Goal: Obtain resource: Download file/media

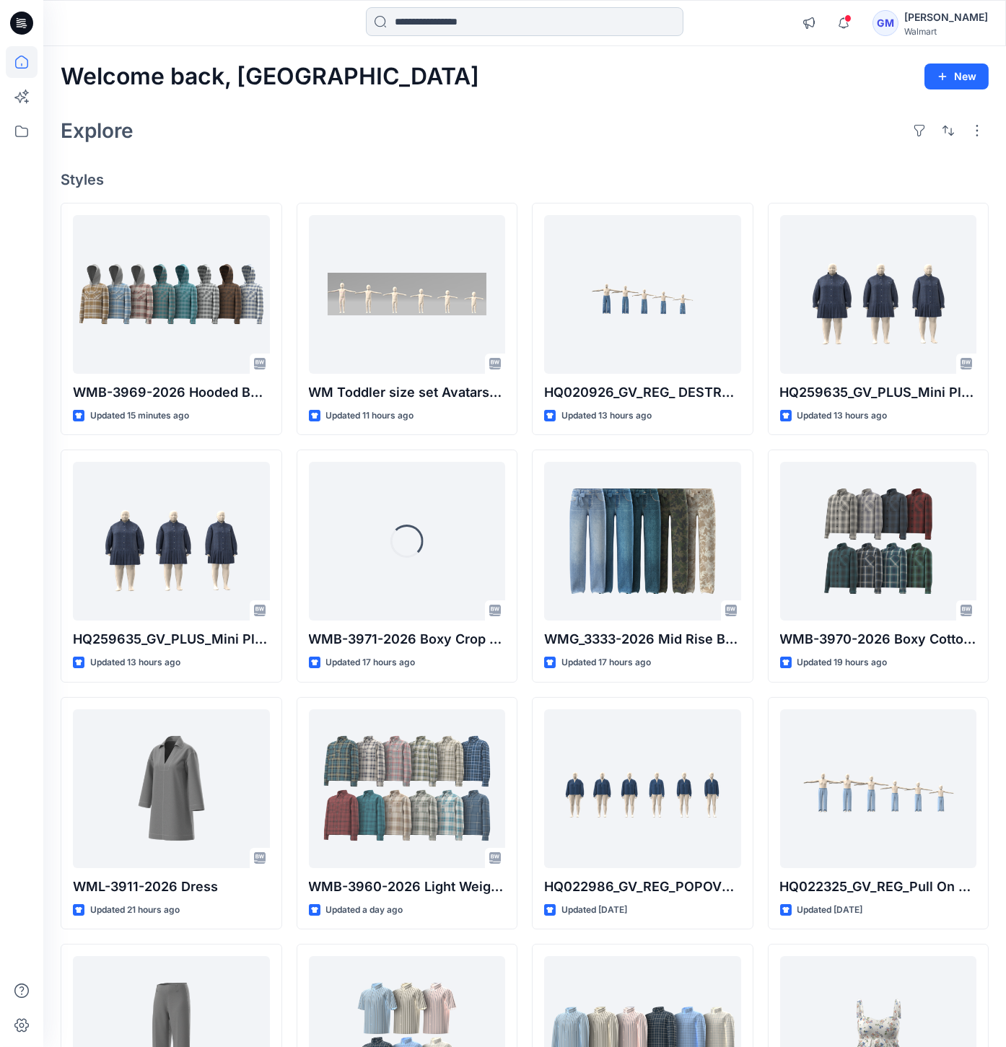
click at [550, 27] on input at bounding box center [525, 21] width 318 height 29
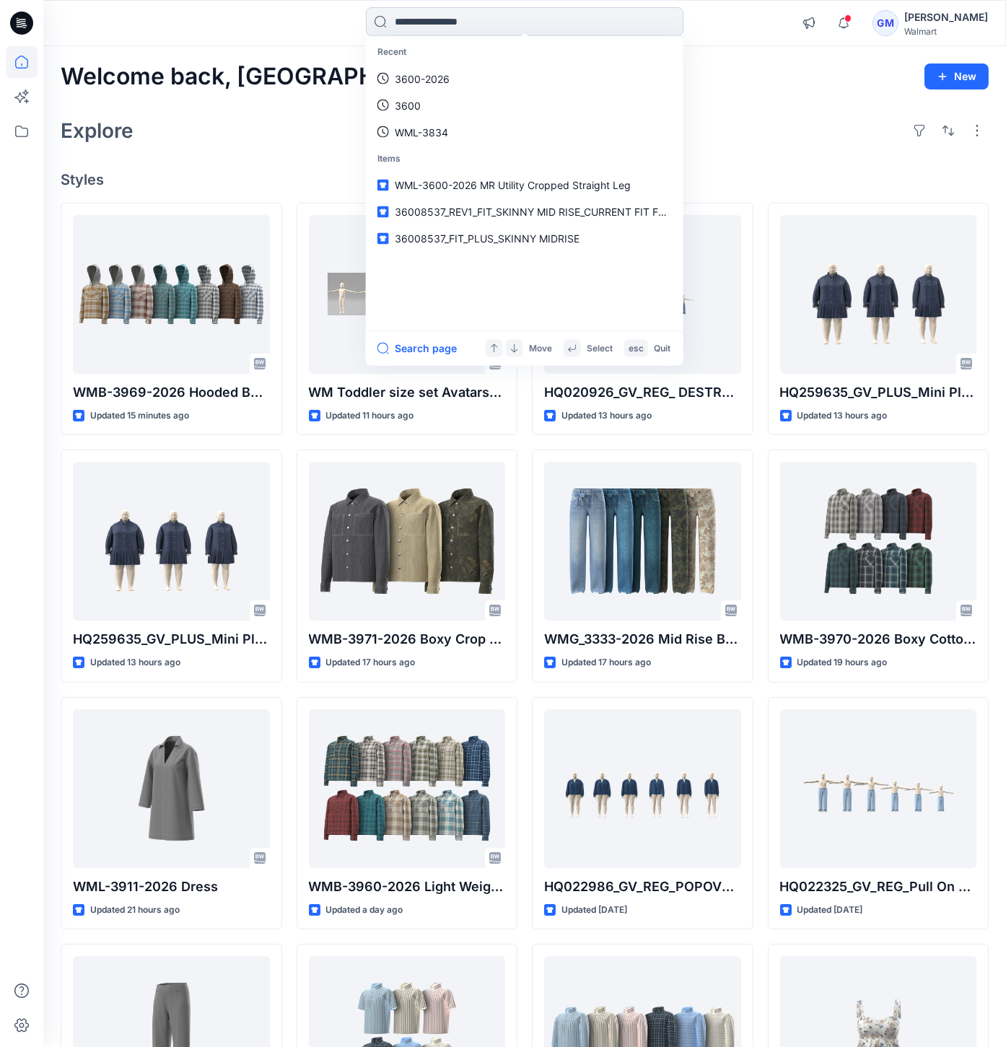
click at [491, 23] on input at bounding box center [525, 21] width 318 height 29
paste input "**********"
type input "**********"
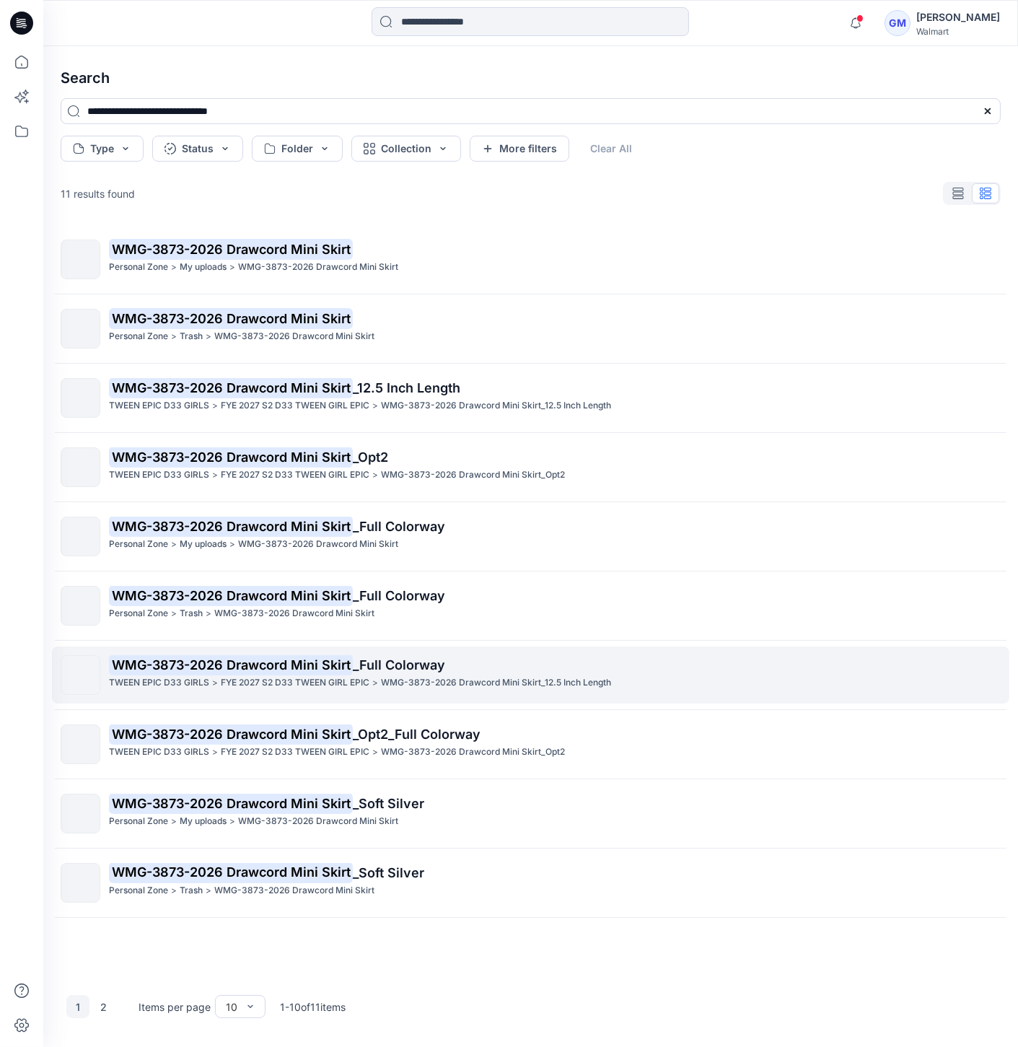
click at [340, 685] on p "FYE 2027 S2 D33 TWEEN GIRL EPIC" at bounding box center [295, 682] width 149 height 15
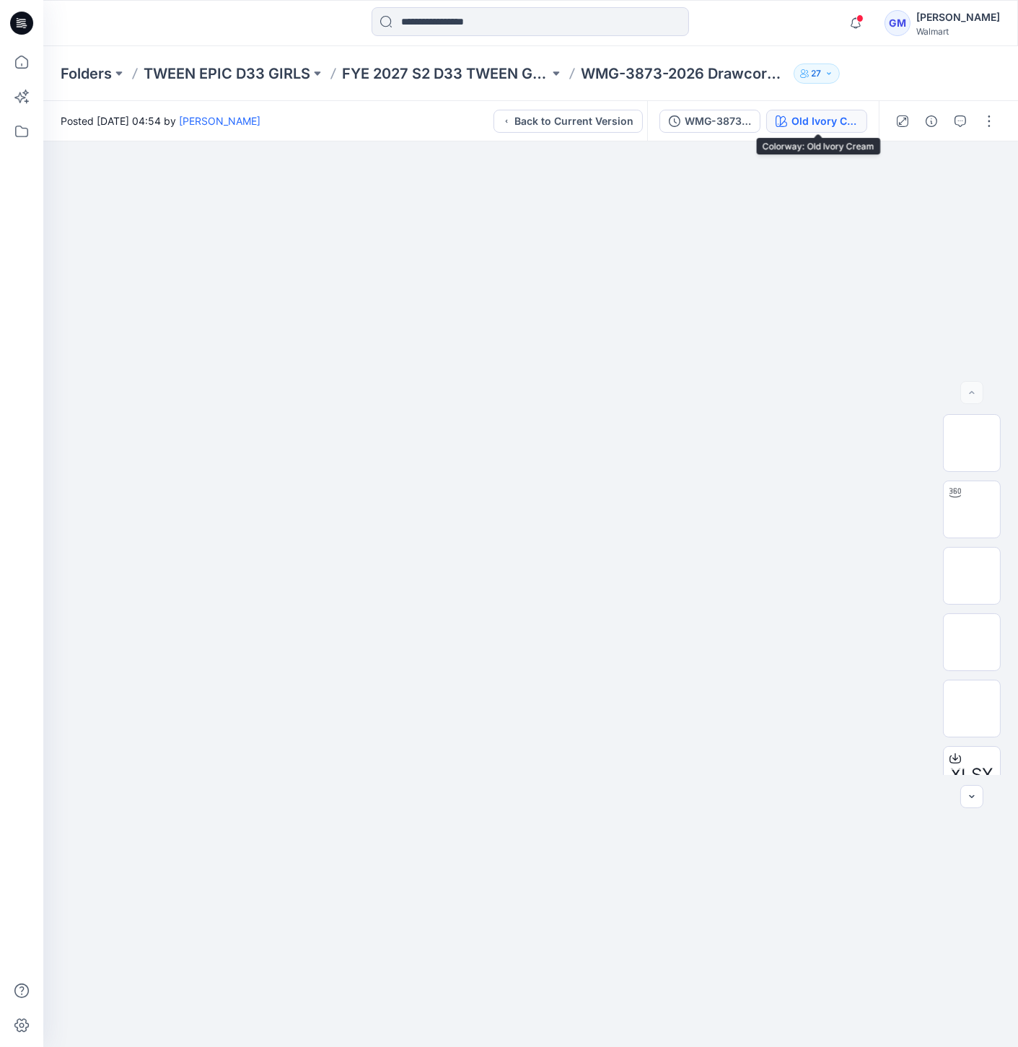
click at [856, 118] on div "Old Ivory Cream" at bounding box center [825, 121] width 66 height 16
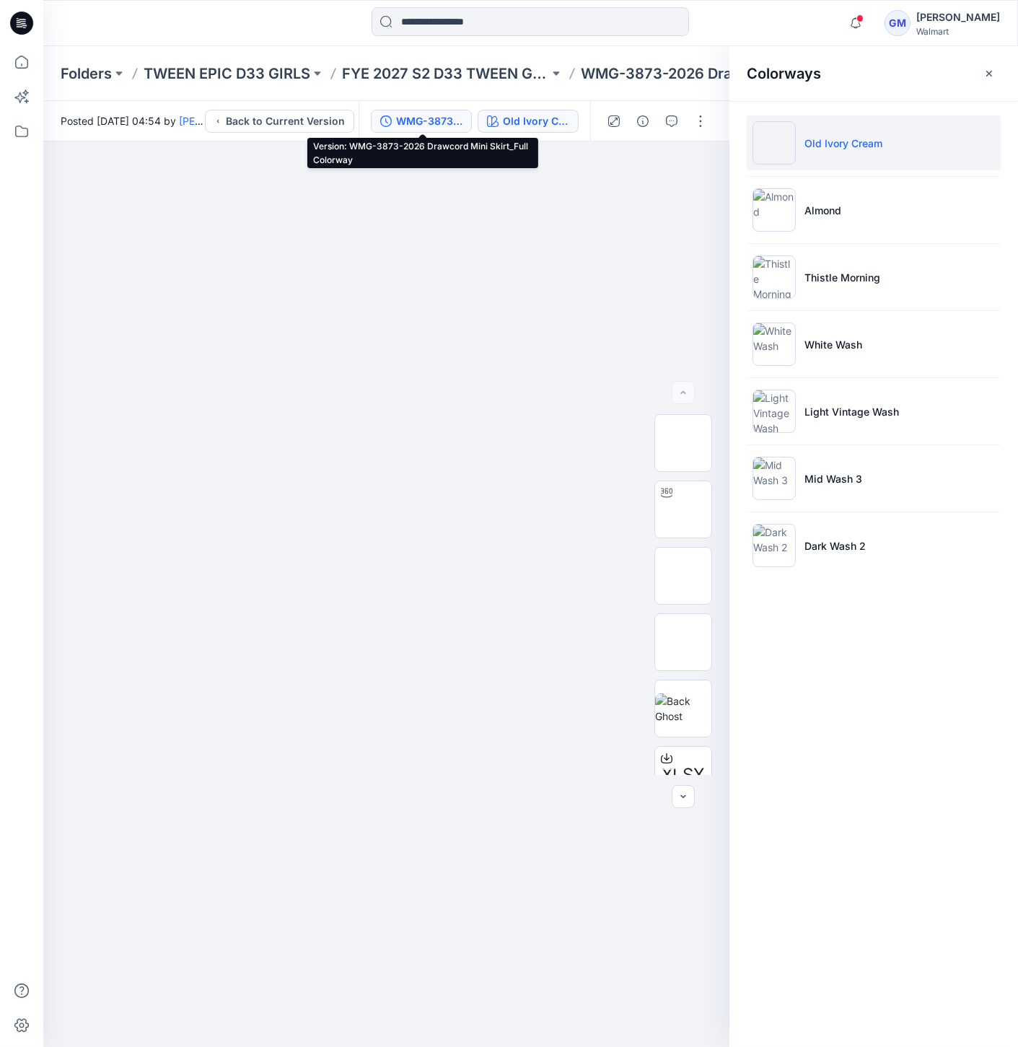
click at [420, 122] on div "WMG-3873-2026 Drawcord Mini Skirt_Full Colorway" at bounding box center [429, 121] width 66 height 16
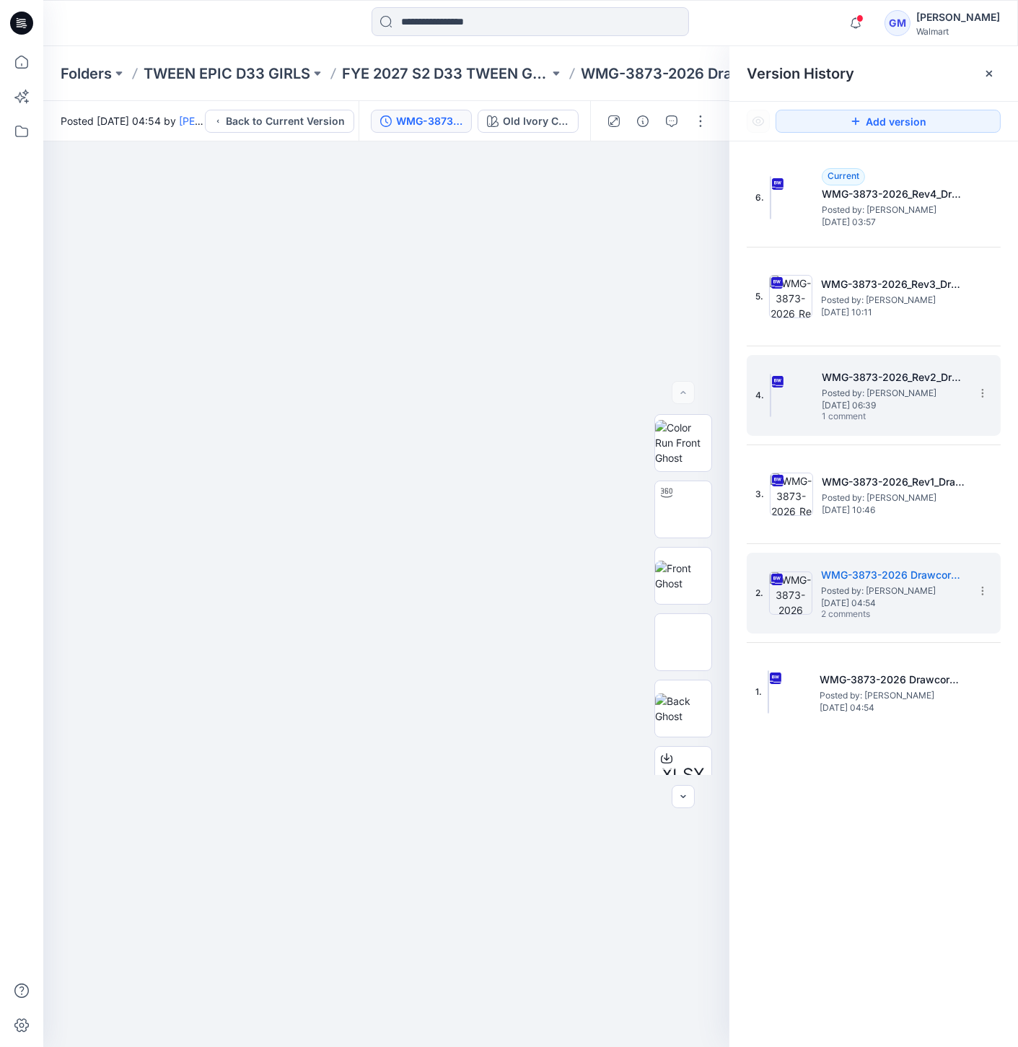
click at [771, 409] on img at bounding box center [770, 395] width 1 height 43
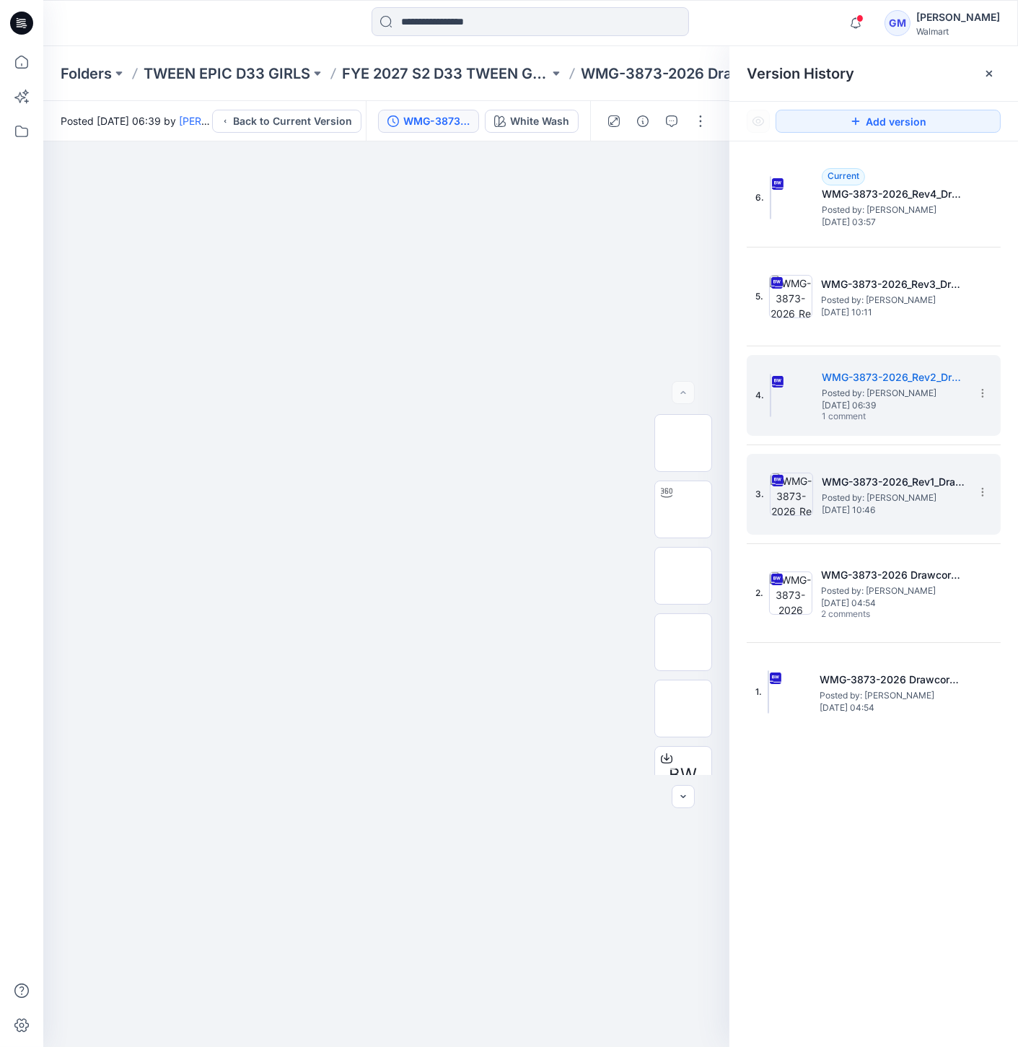
click at [804, 499] on img at bounding box center [791, 494] width 43 height 43
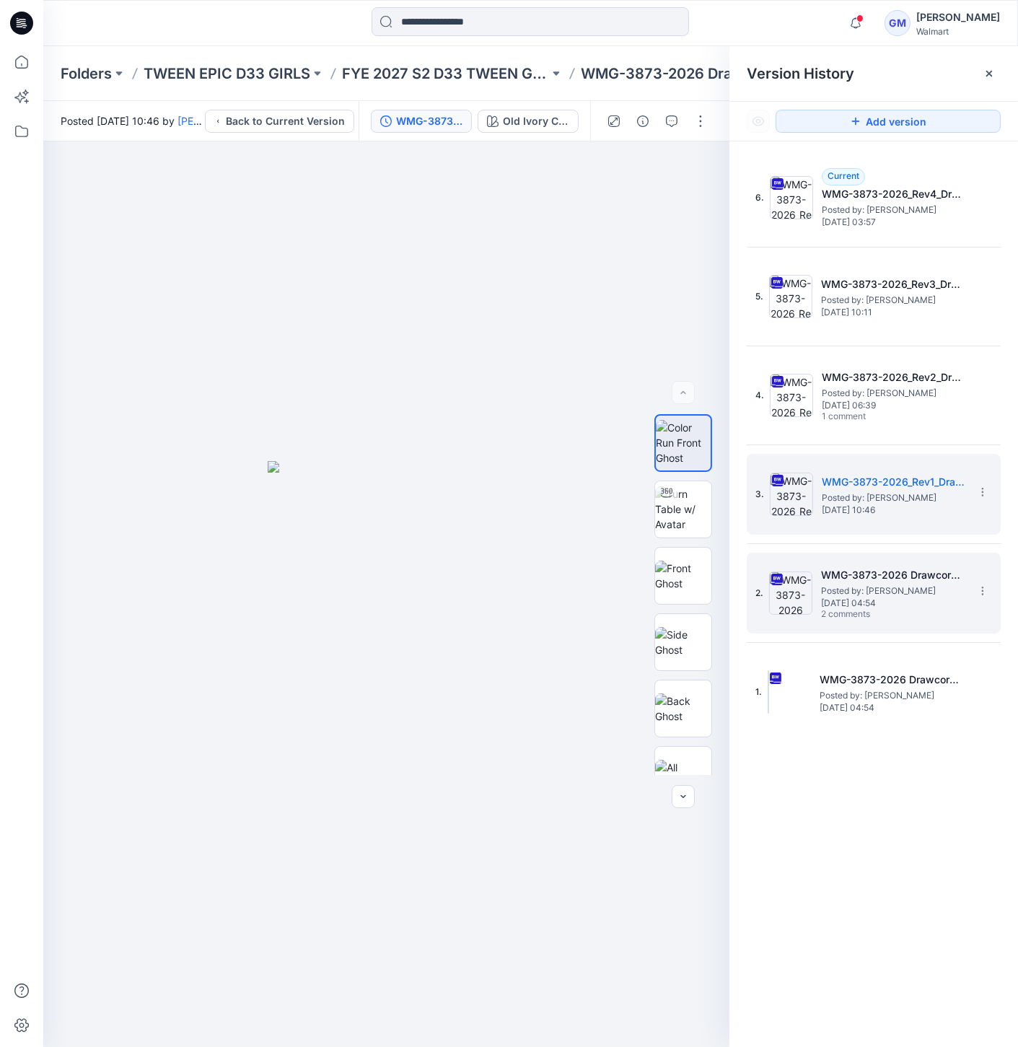
click at [787, 580] on img at bounding box center [790, 593] width 43 height 43
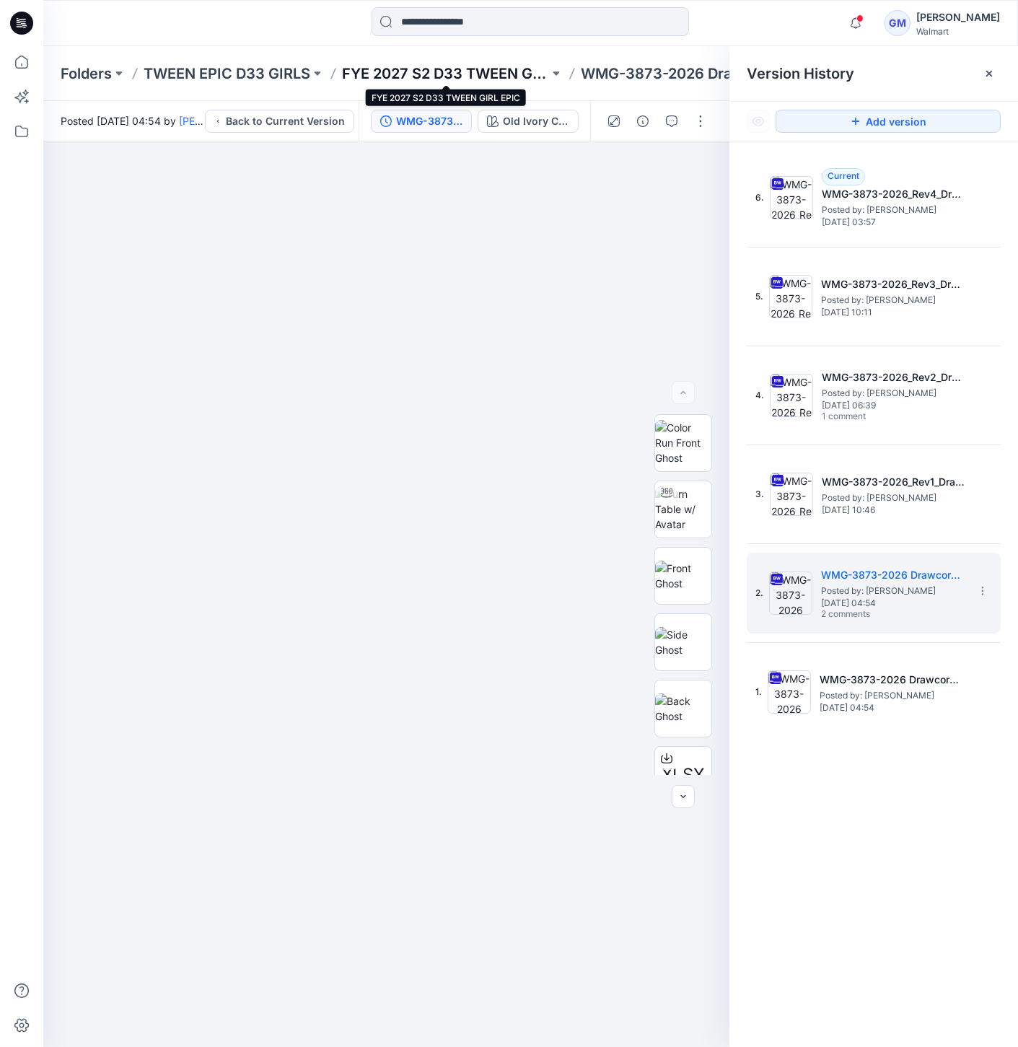
click at [521, 73] on p "FYE 2027 S2 D33 TWEEN GIRL EPIC" at bounding box center [445, 74] width 207 height 20
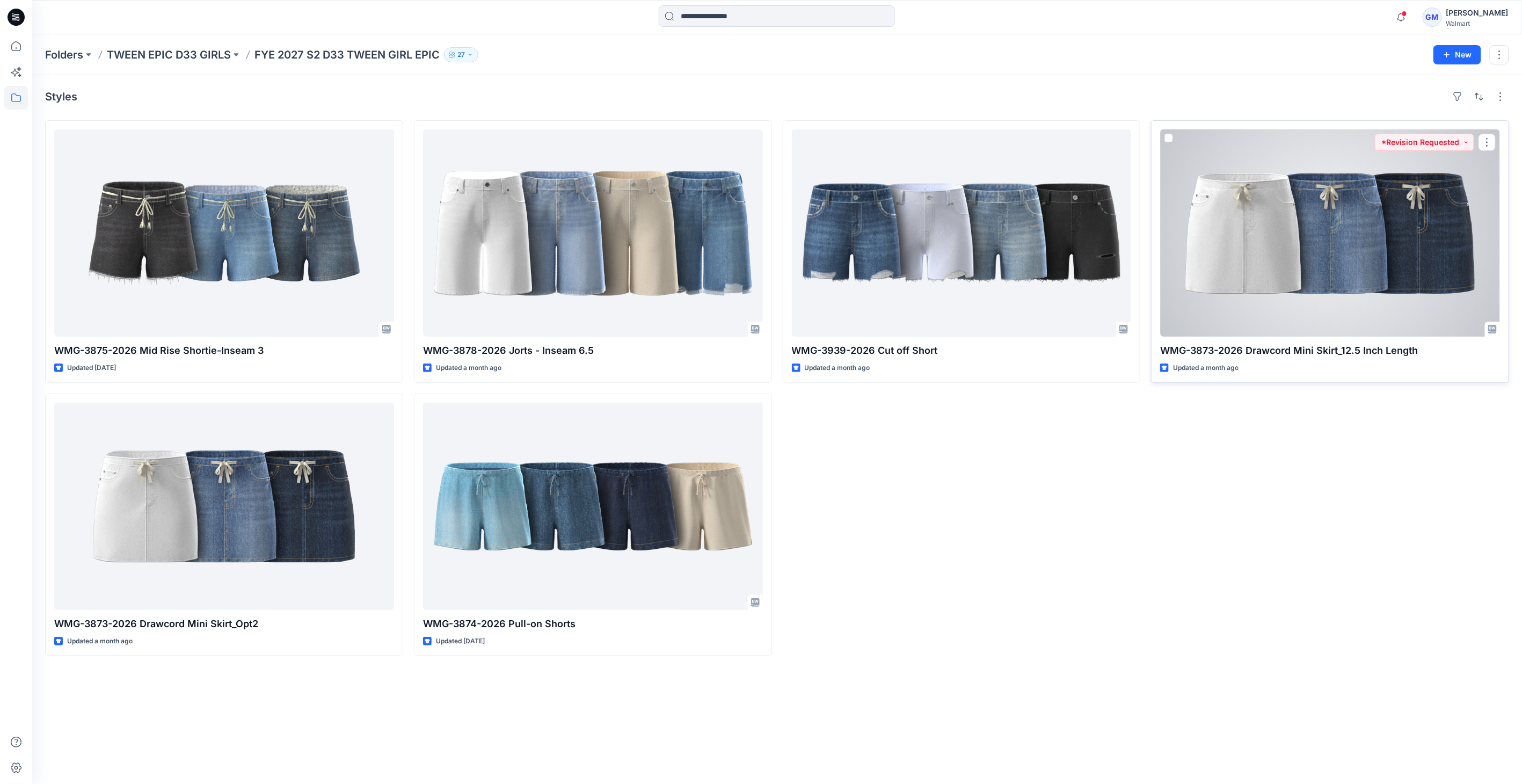
click at [757, 247] on div at bounding box center [1330, 233] width 340 height 208
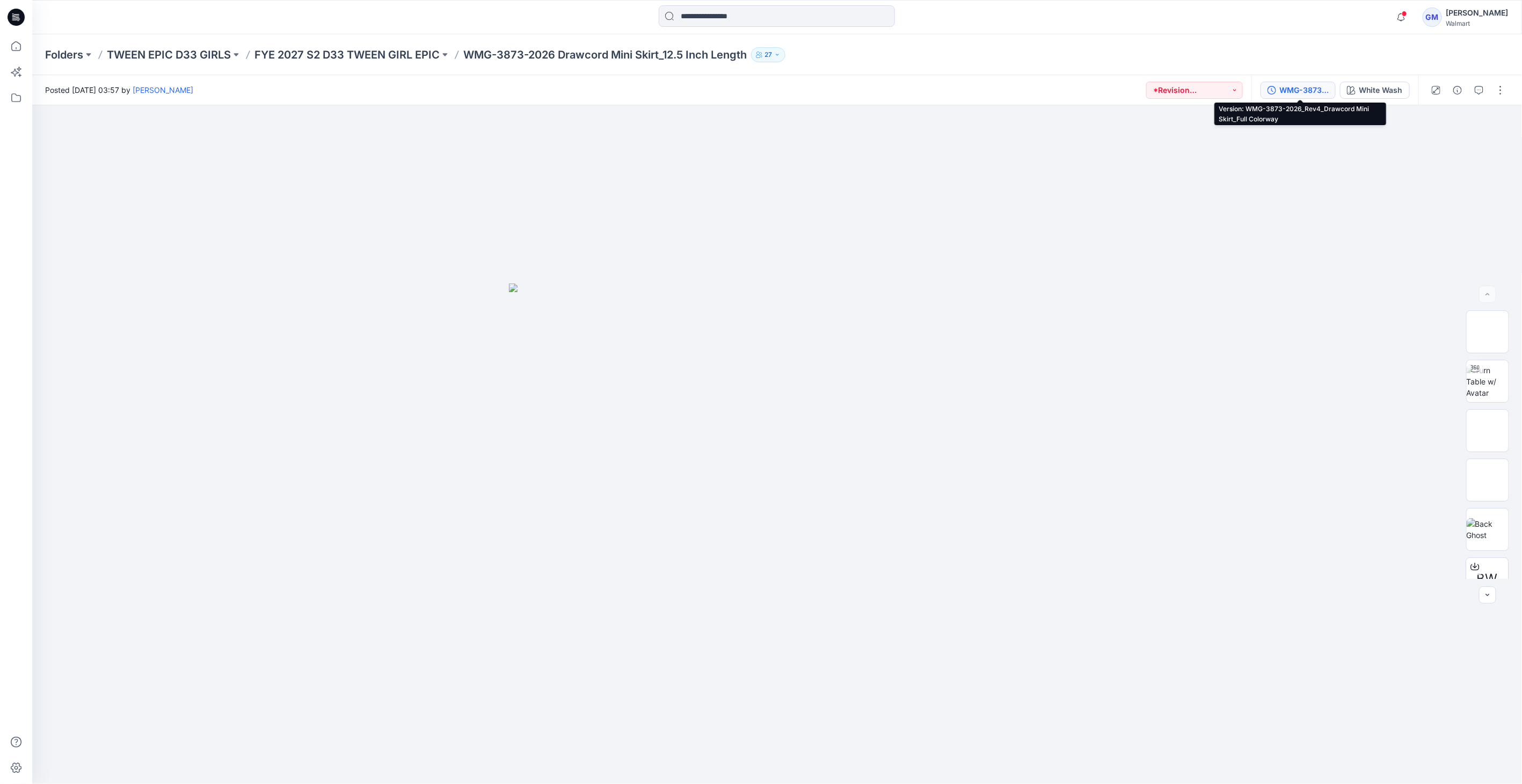
click at [757, 89] on div "WMG-3873-2026_Rev4_Drawcord Mini Skirt_Full Colorway" at bounding box center [1304, 90] width 49 height 12
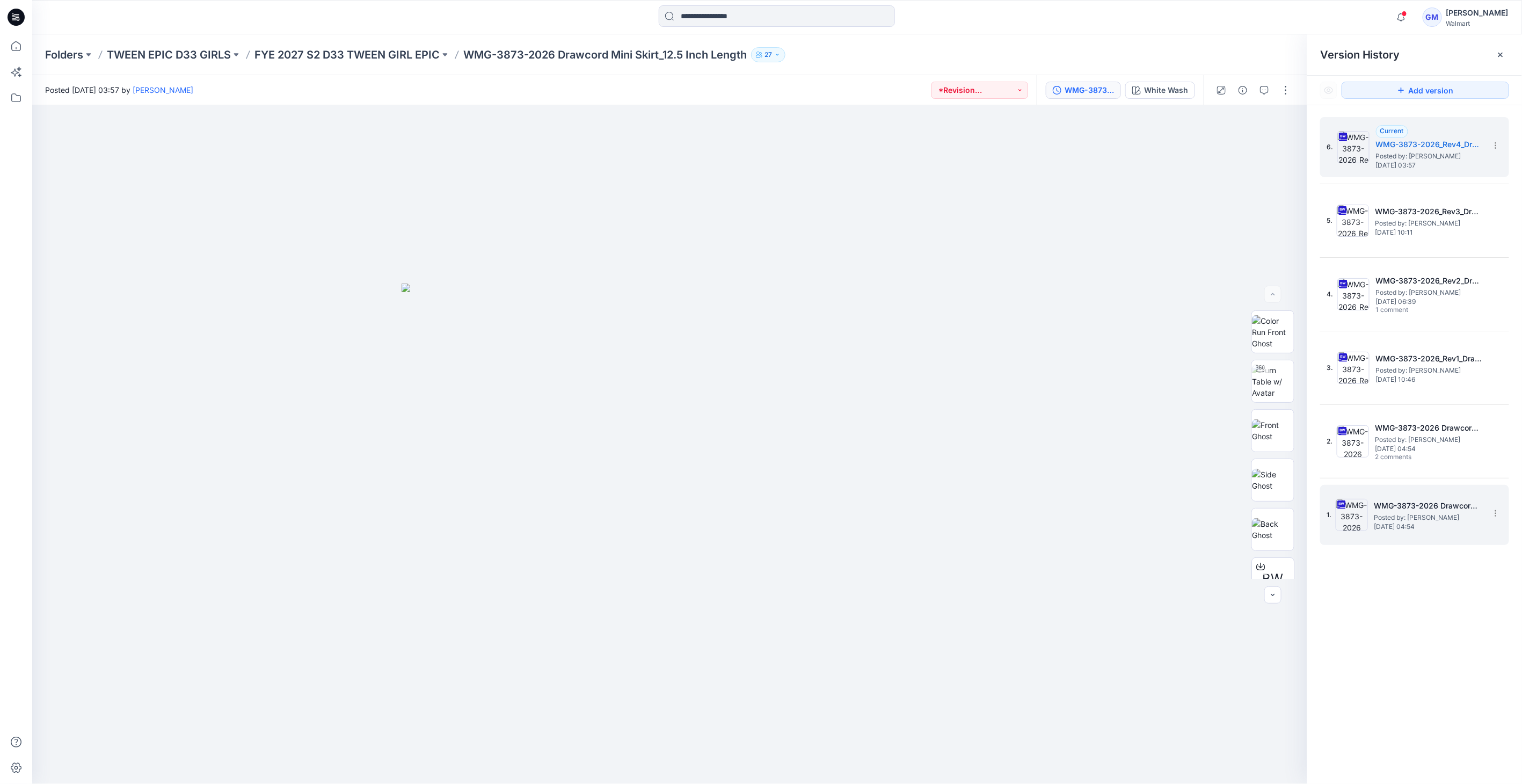
click at [757, 524] on img at bounding box center [1352, 514] width 32 height 32
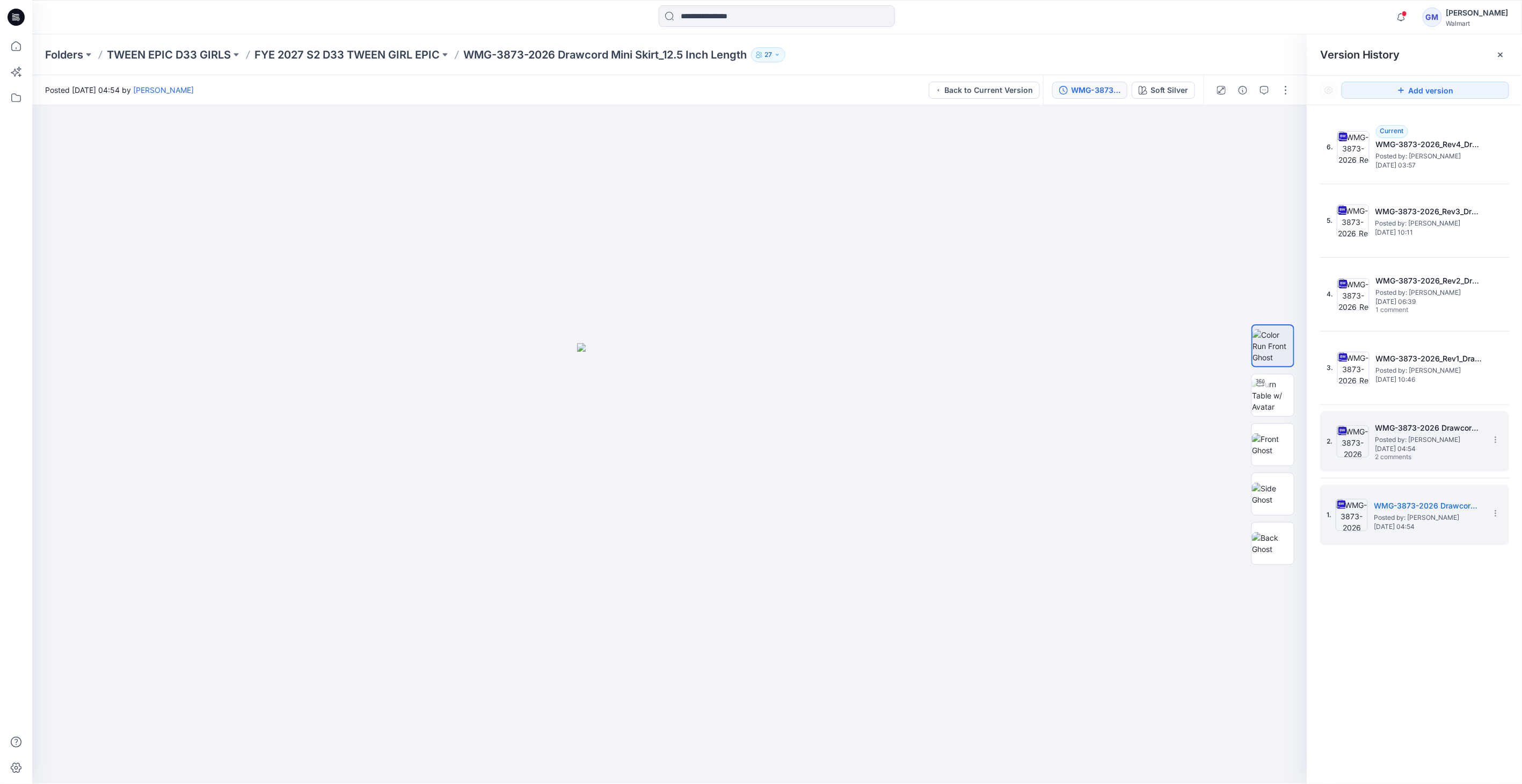
click at [757, 441] on img at bounding box center [1352, 441] width 32 height 32
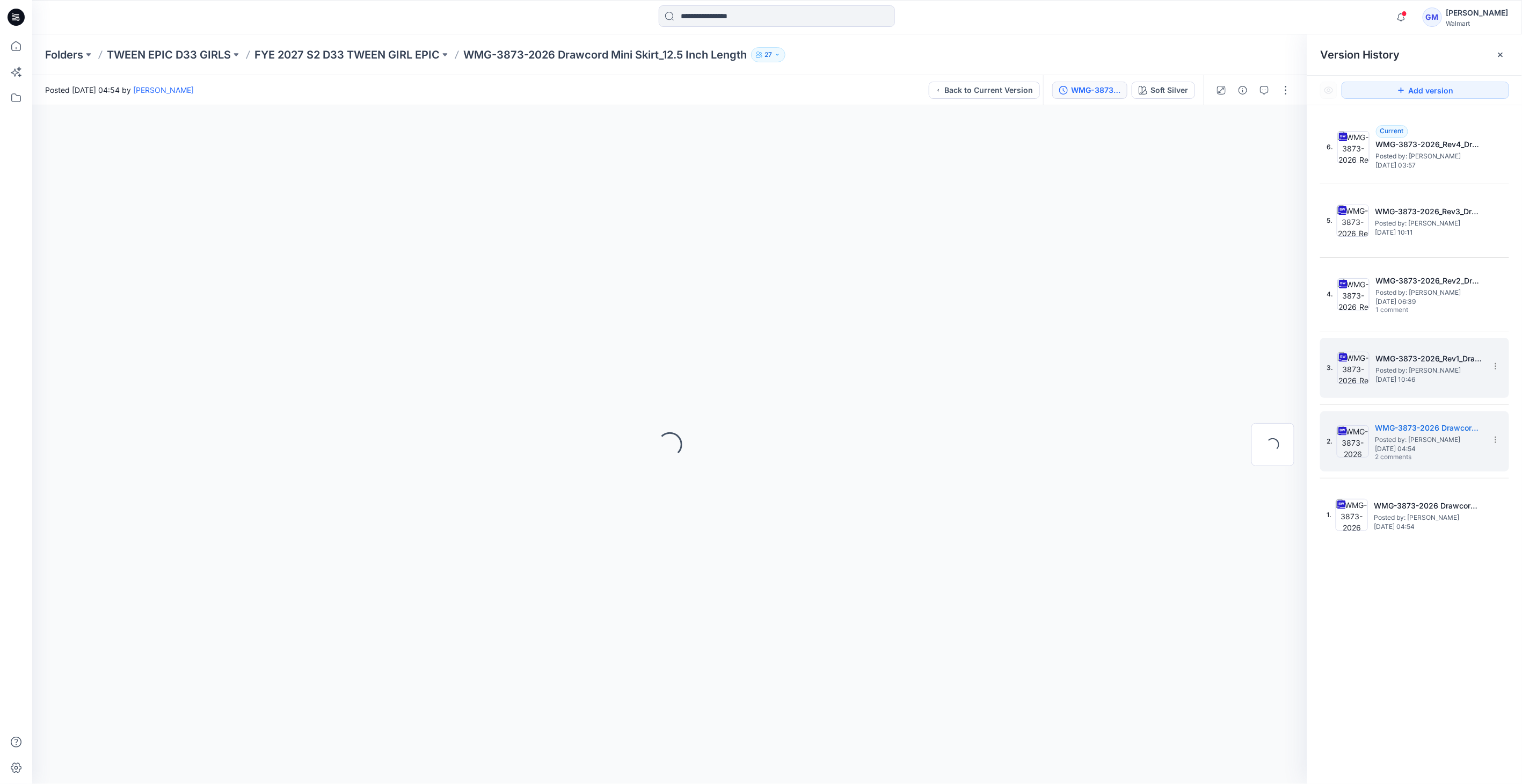
click at [757, 364] on img at bounding box center [1353, 367] width 32 height 32
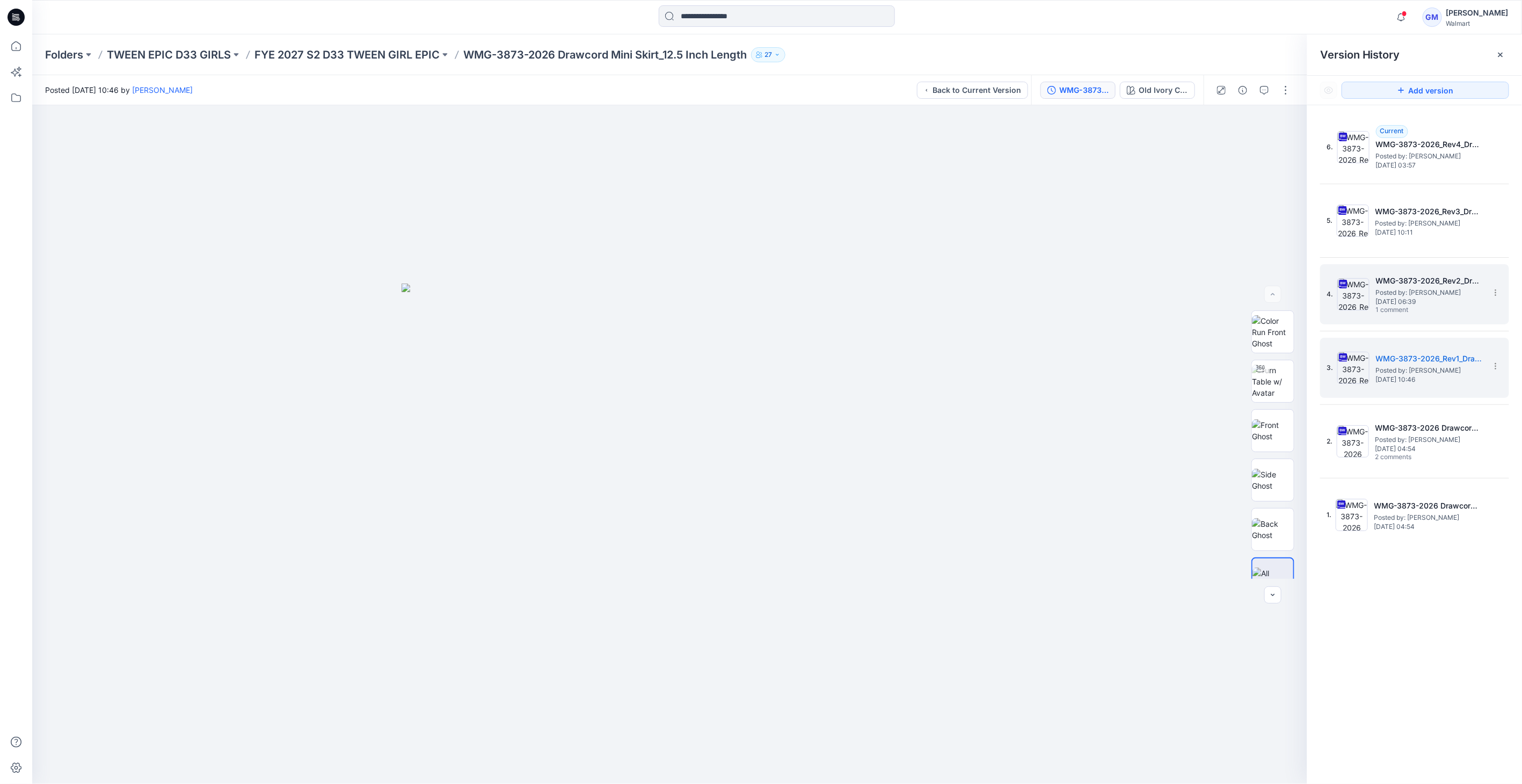
click at [757, 301] on img at bounding box center [1353, 294] width 32 height 32
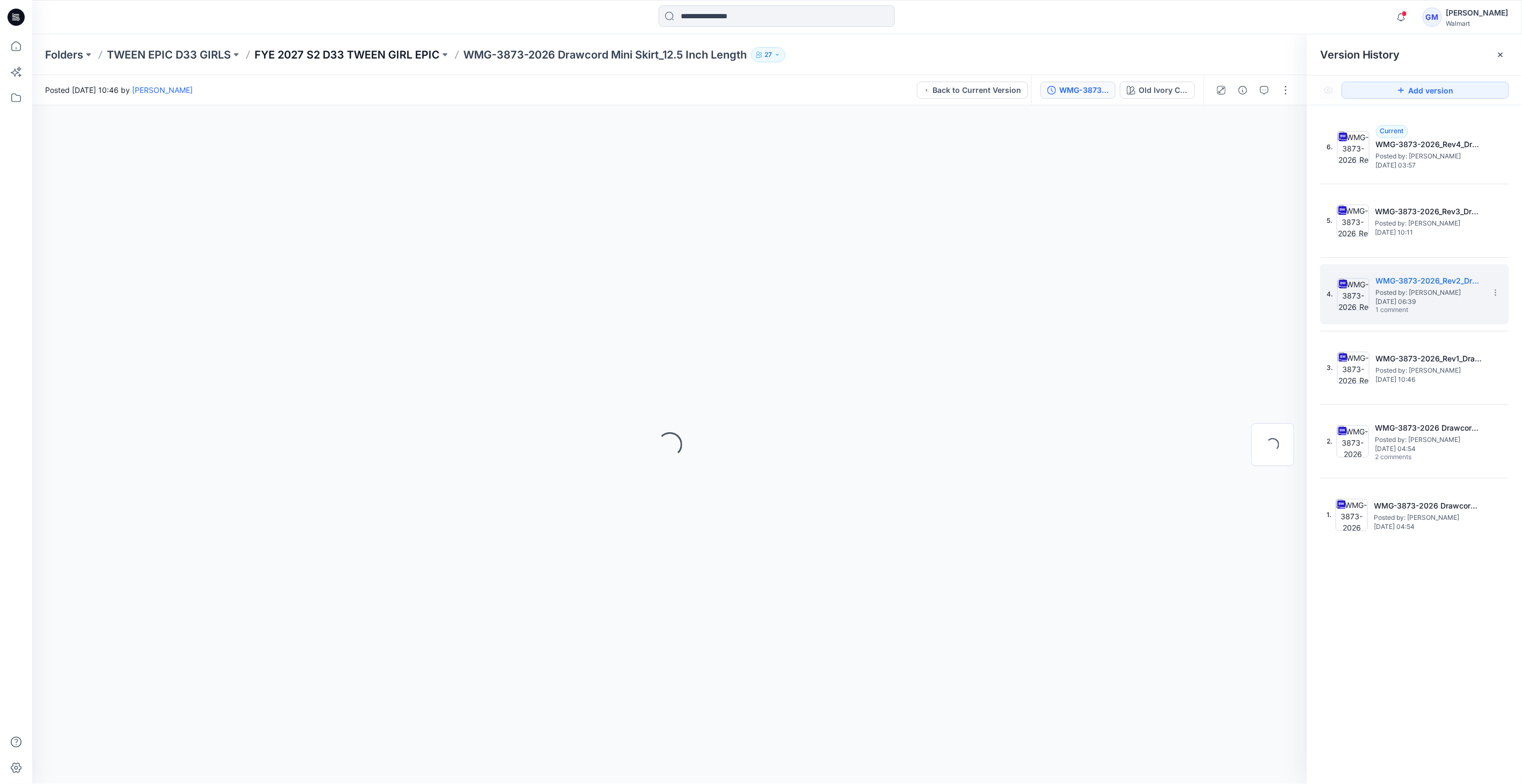
click at [371, 48] on div "Folders TWEEN EPIC D33 GIRLS FYE 2027 S2 D33 TWEEN GIRL EPIC WMG-3873-2026 Draw…" at bounding box center [777, 54] width 1490 height 41
click at [373, 52] on p "FYE 2027 S2 D33 TWEEN GIRL EPIC" at bounding box center [347, 55] width 185 height 15
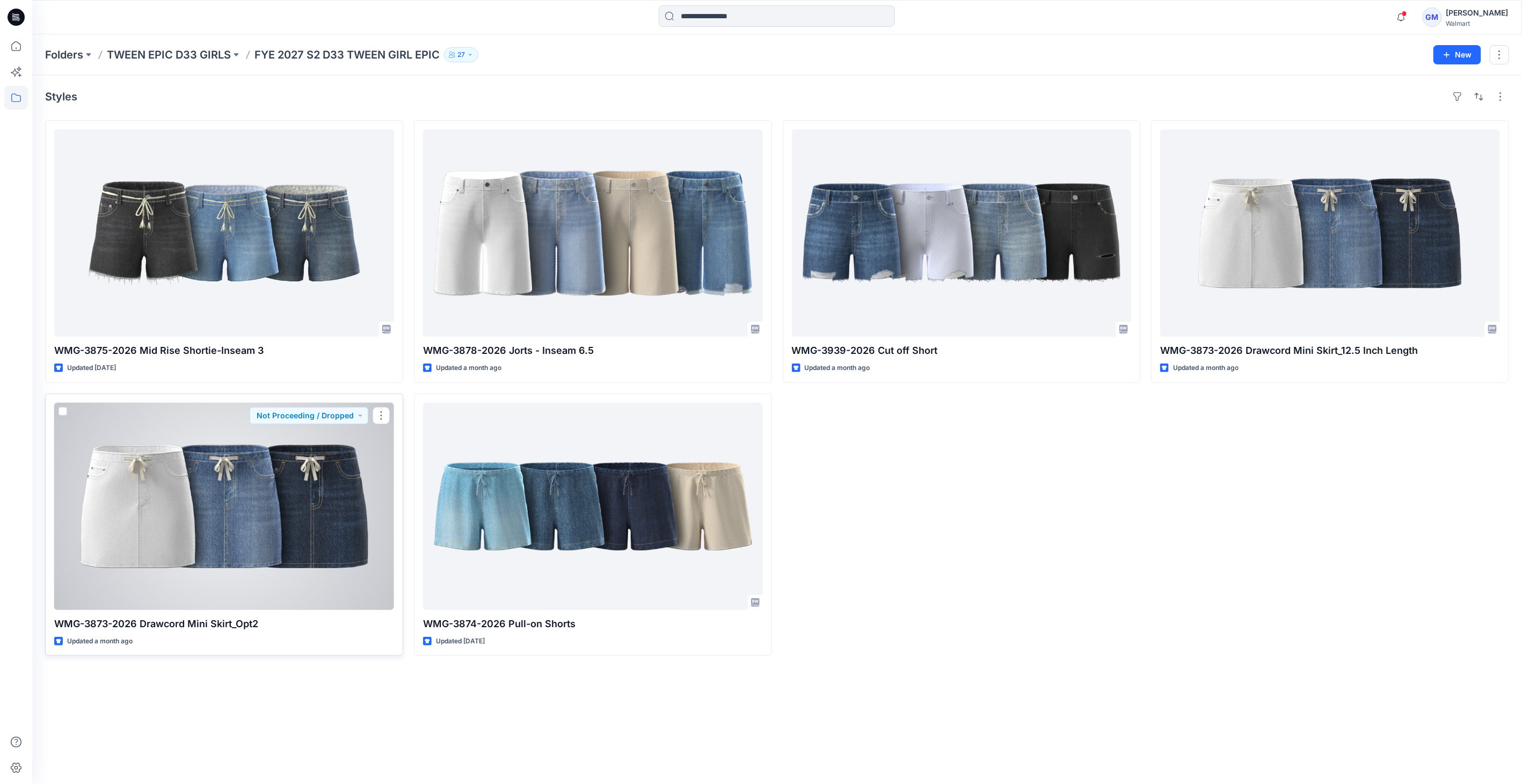
click at [269, 478] on div at bounding box center [224, 506] width 340 height 208
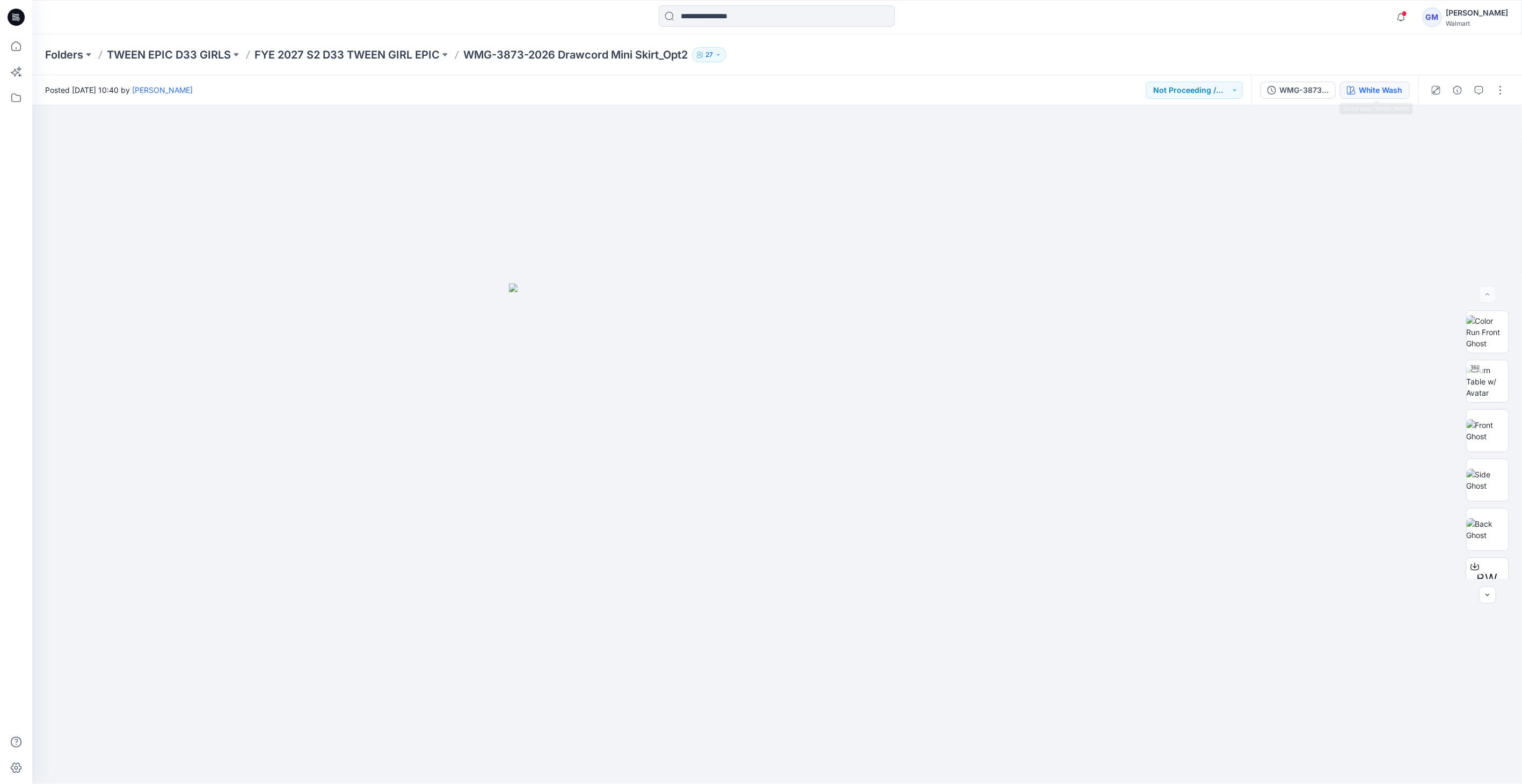
click at [757, 90] on div "White Wash" at bounding box center [1381, 90] width 44 height 12
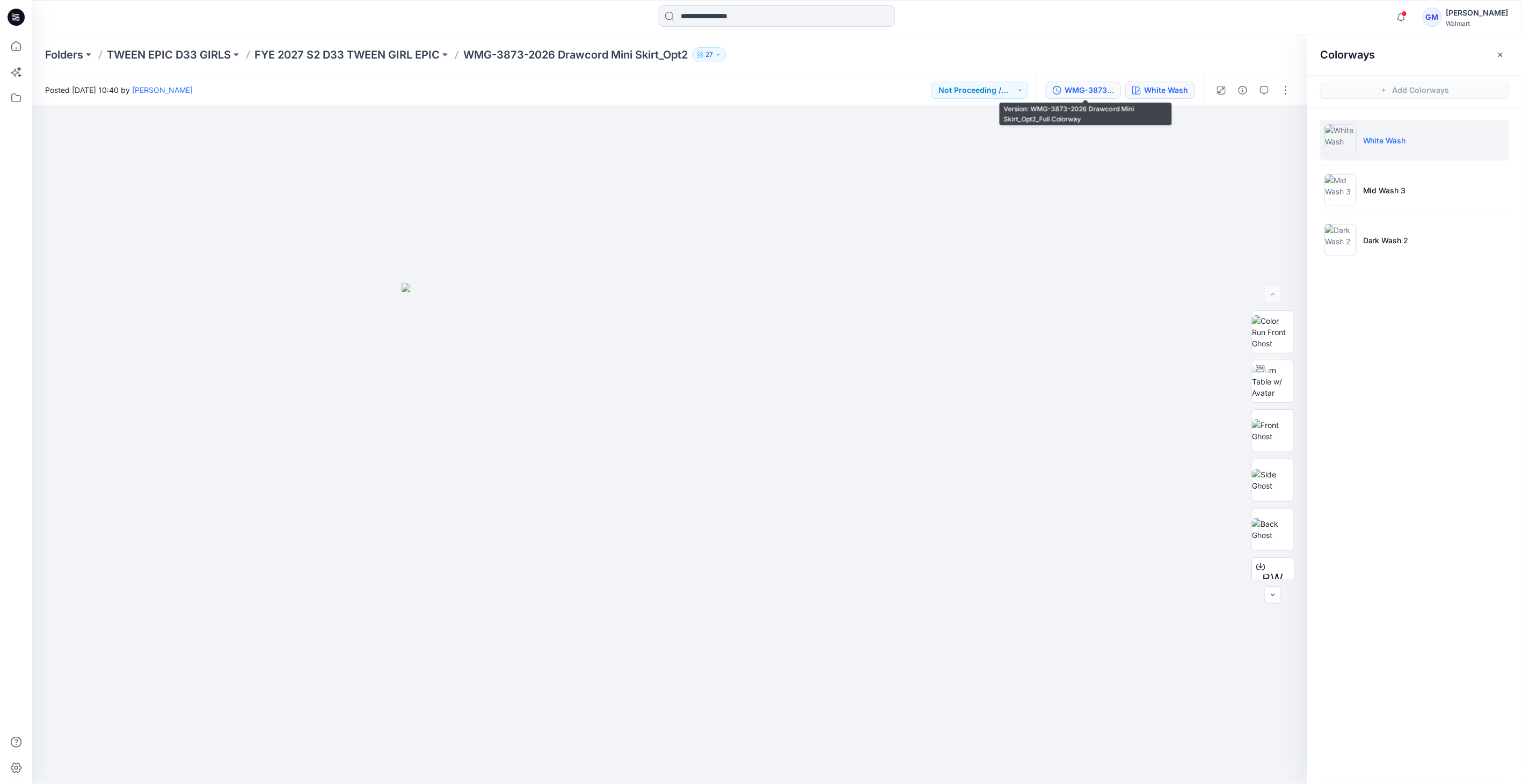
click at [757, 84] on div "WMG-3873-2026 Drawcord Mini Skirt_Opt2_Full Colorway" at bounding box center [1089, 90] width 49 height 12
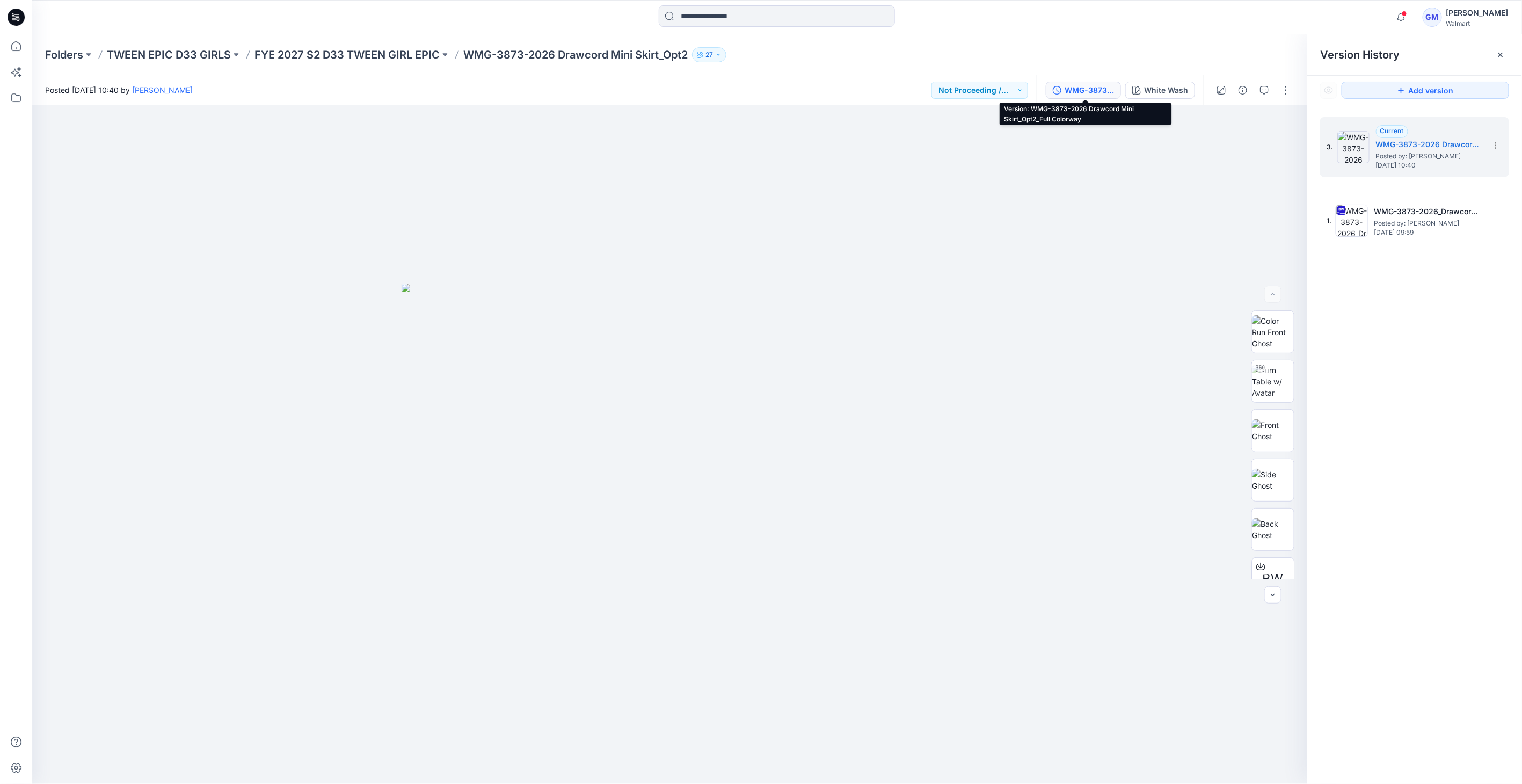
click at [757, 84] on div "WMG-3873-2026 Drawcord Mini Skirt_Opt2_Full Colorway" at bounding box center [1089, 90] width 49 height 12
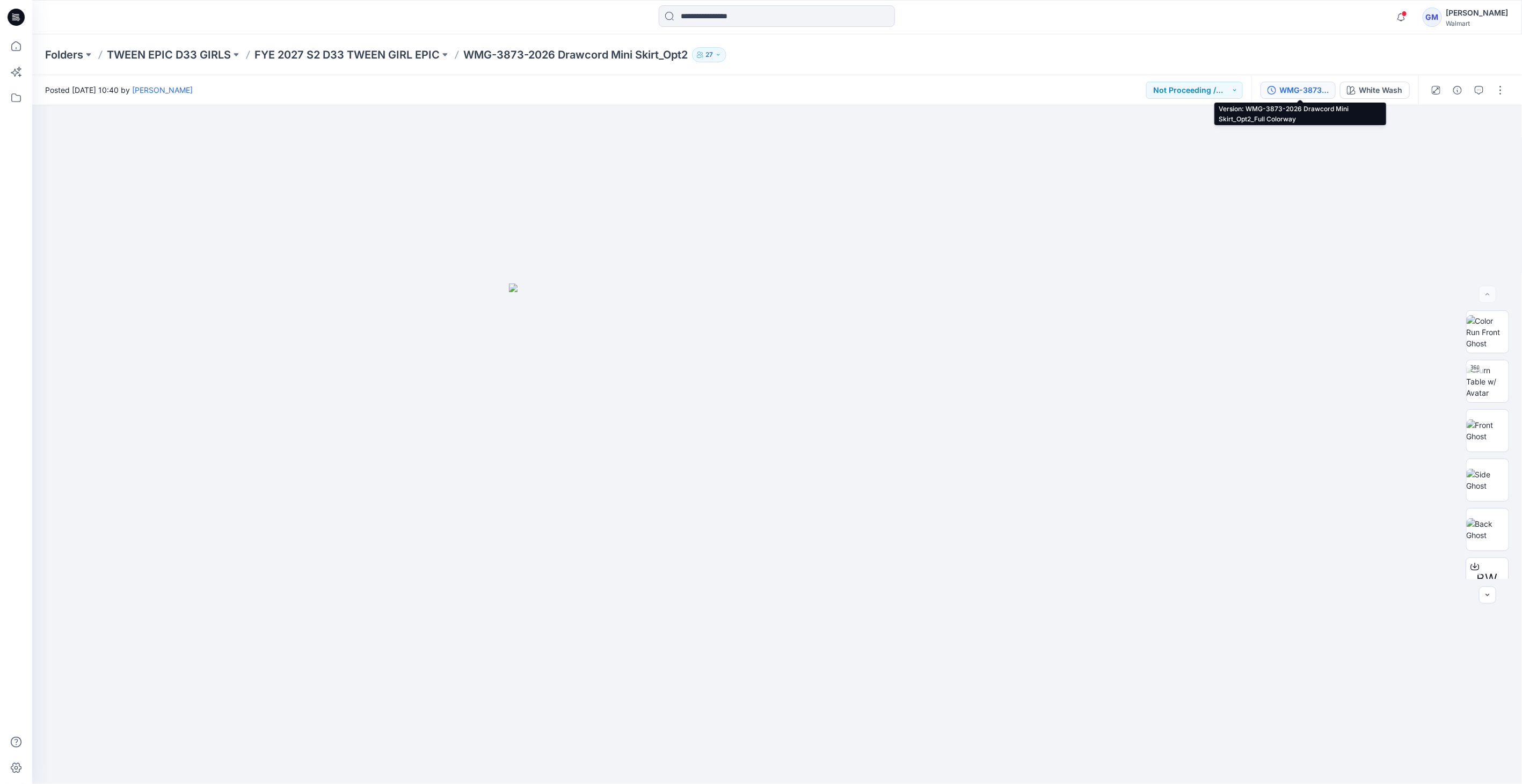
click at [757, 91] on div "WMG-3873-2026 Drawcord Mini Skirt_Opt2_Full Colorway" at bounding box center [1304, 90] width 49 height 12
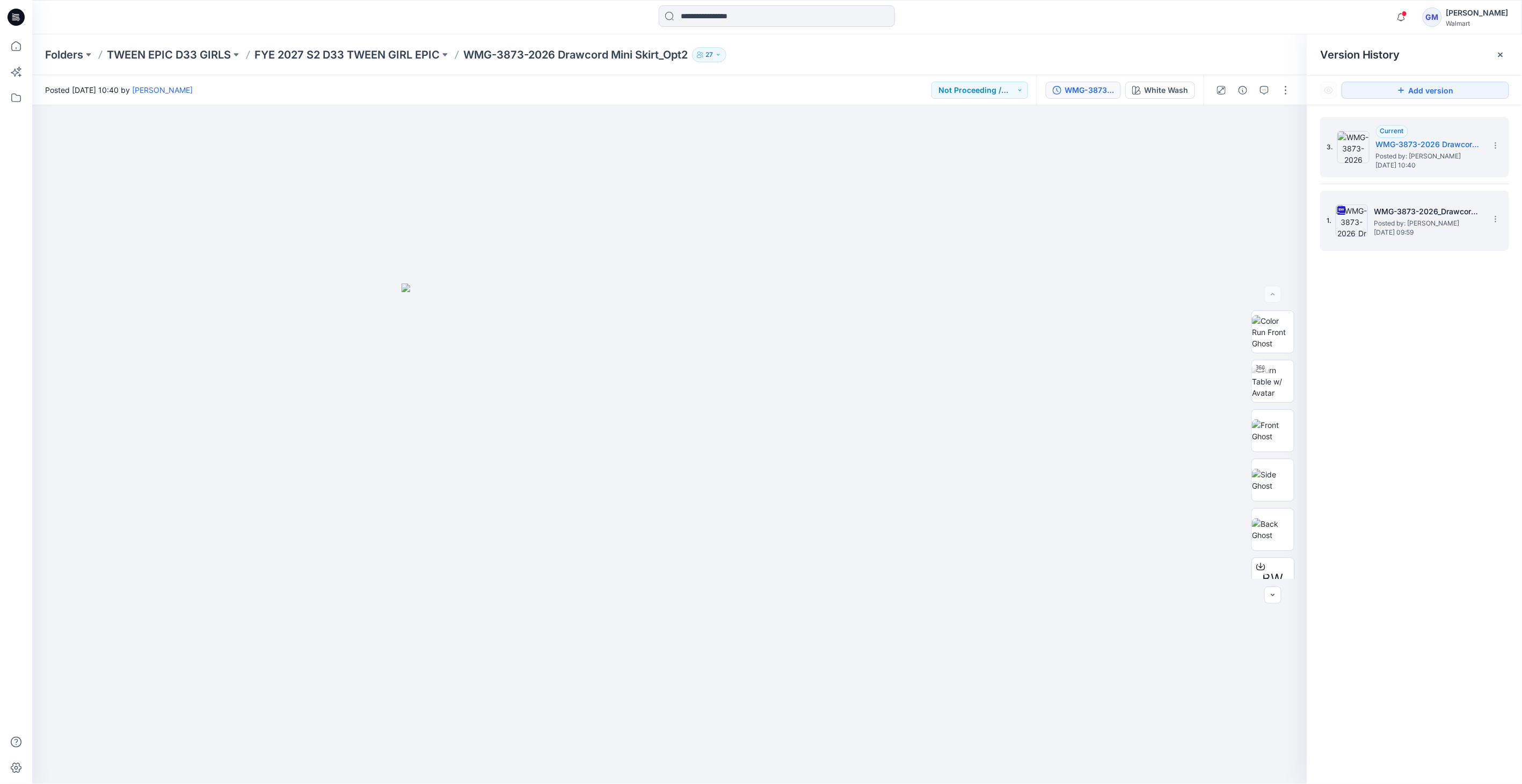
click at [757, 217] on img at bounding box center [1352, 220] width 32 height 32
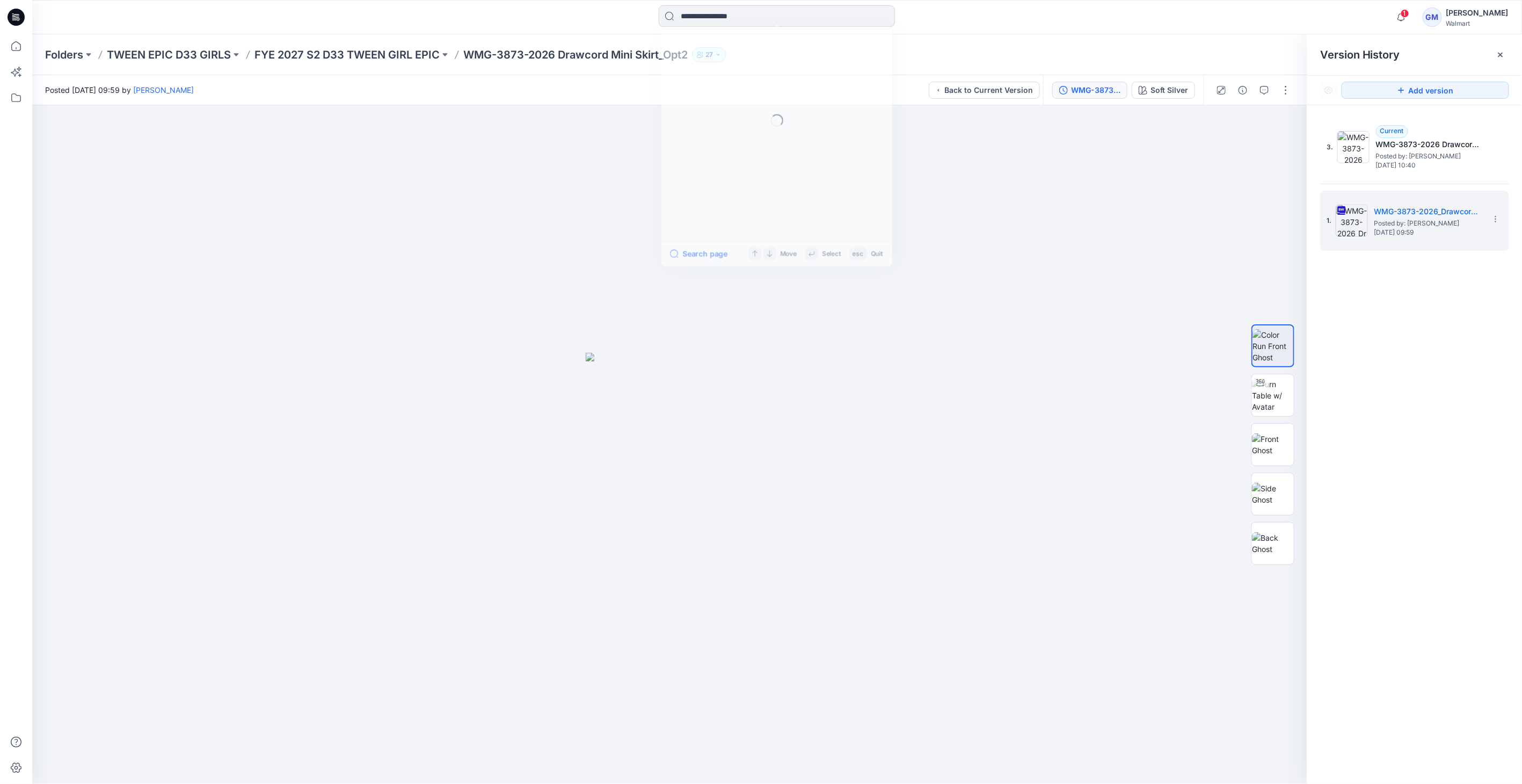
click at [757, 22] on input at bounding box center [777, 16] width 237 height 22
click at [743, 19] on input at bounding box center [777, 16] width 237 height 22
click at [707, 10] on input at bounding box center [777, 16] width 237 height 22
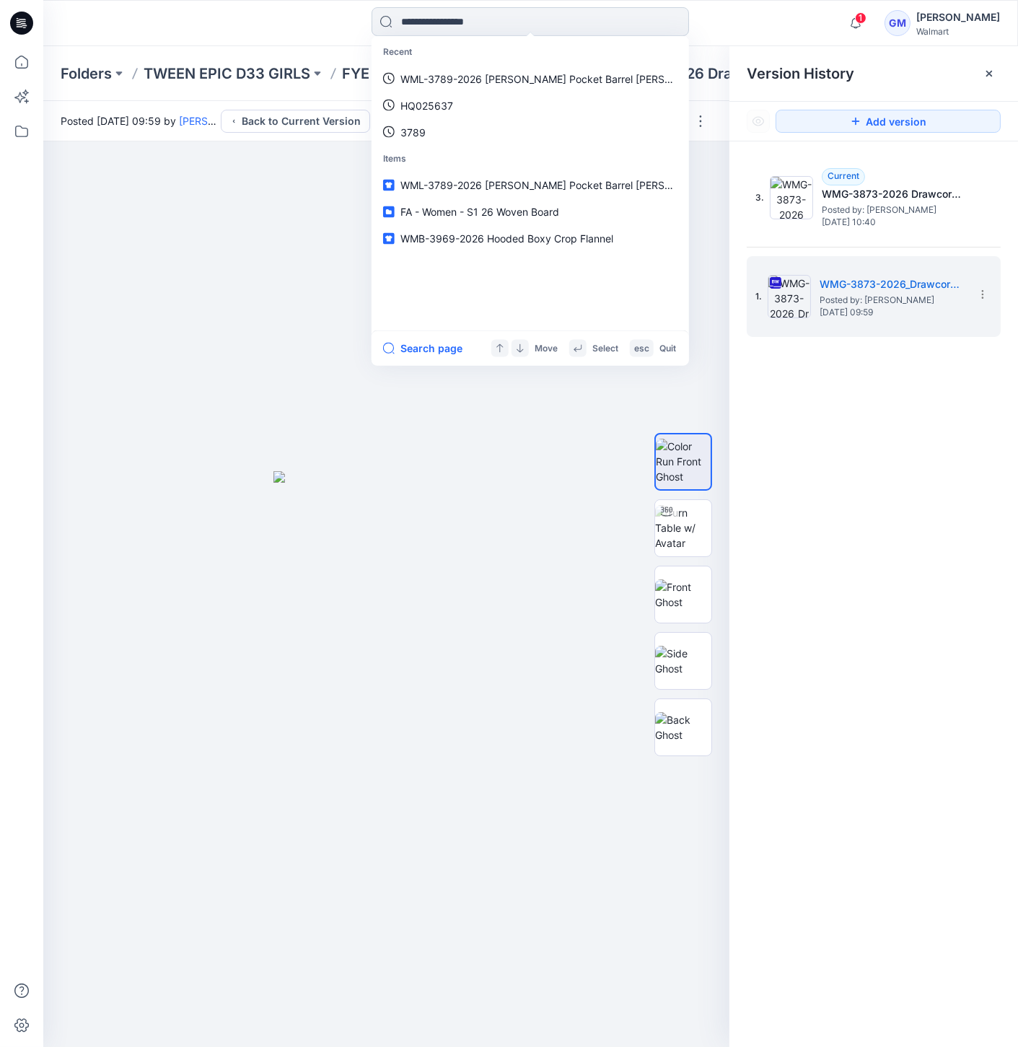
click at [443, 22] on input at bounding box center [531, 21] width 318 height 29
paste input "**********"
type input "**********"
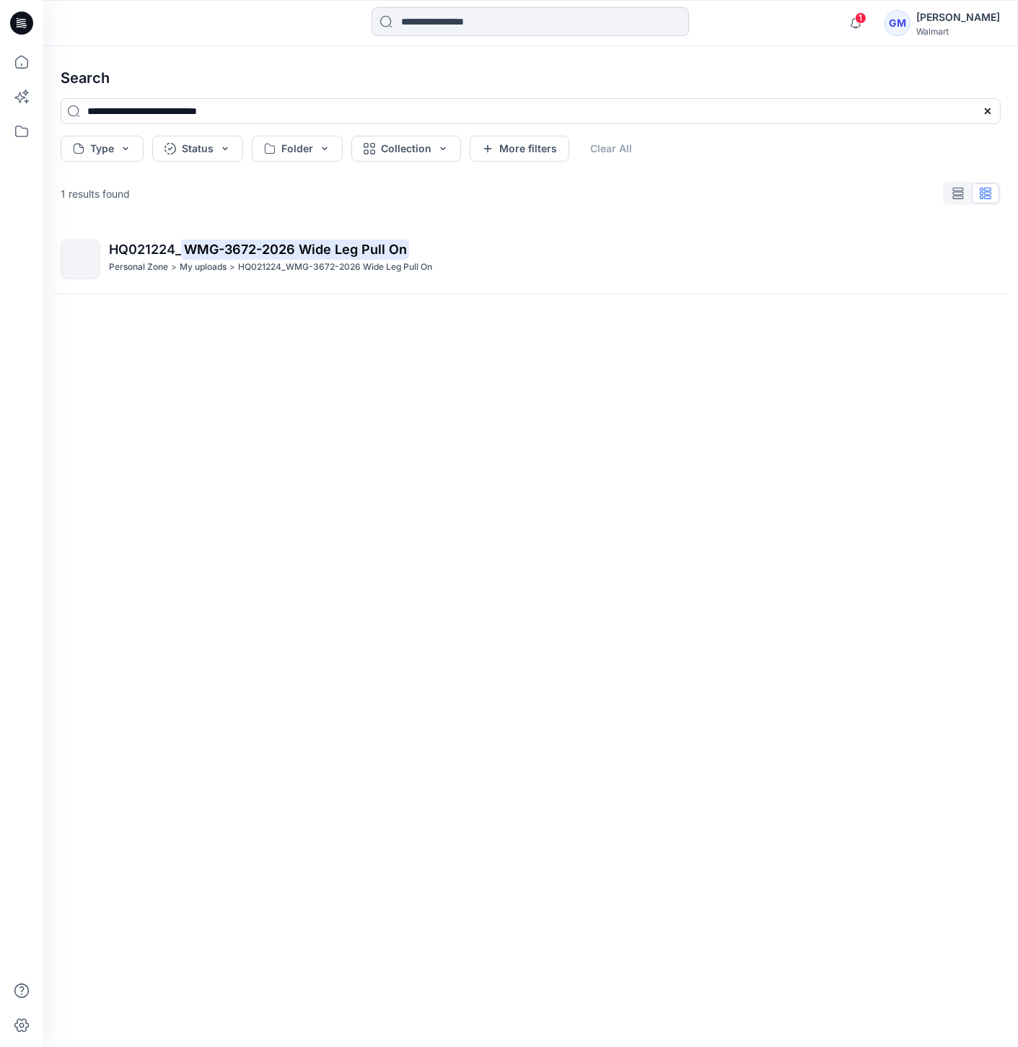
click at [455, 27] on input at bounding box center [531, 21] width 318 height 29
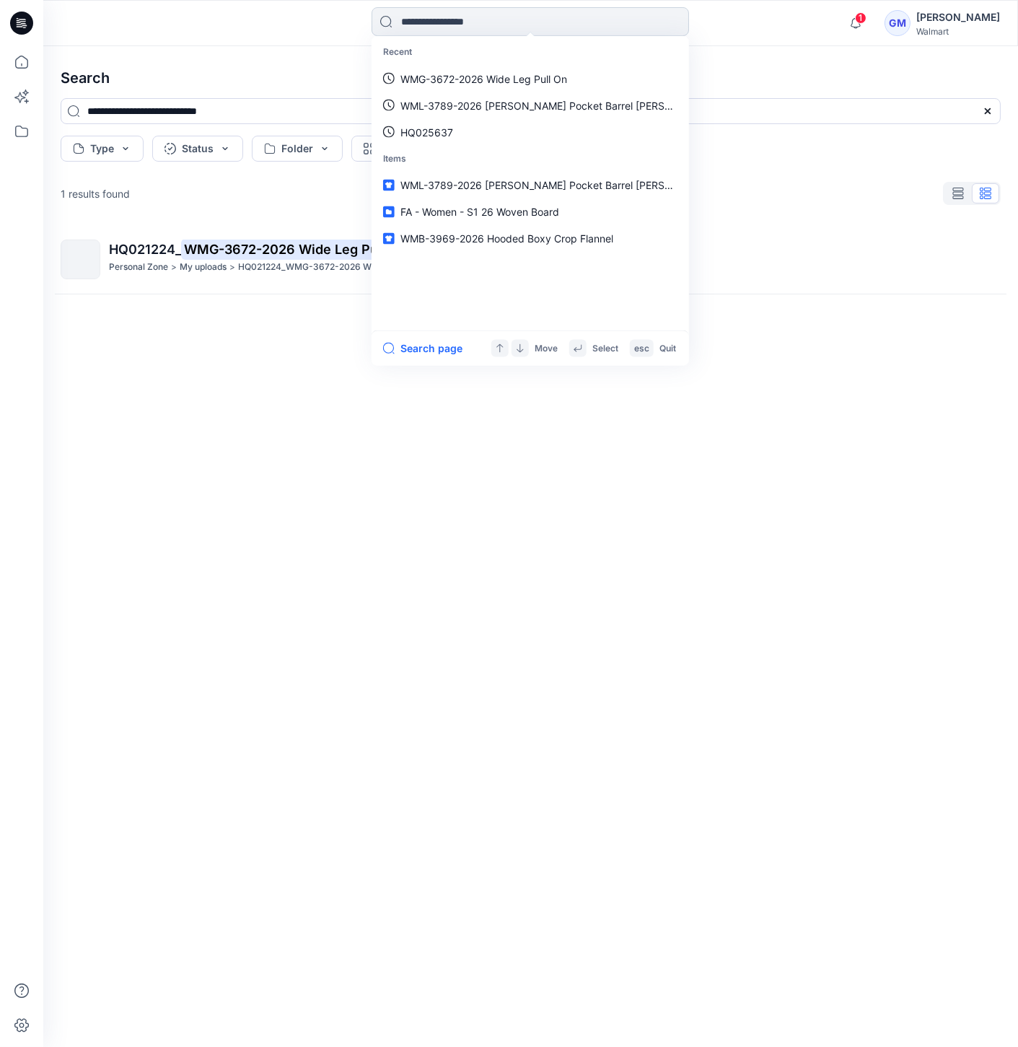
click at [499, 9] on input at bounding box center [531, 21] width 318 height 29
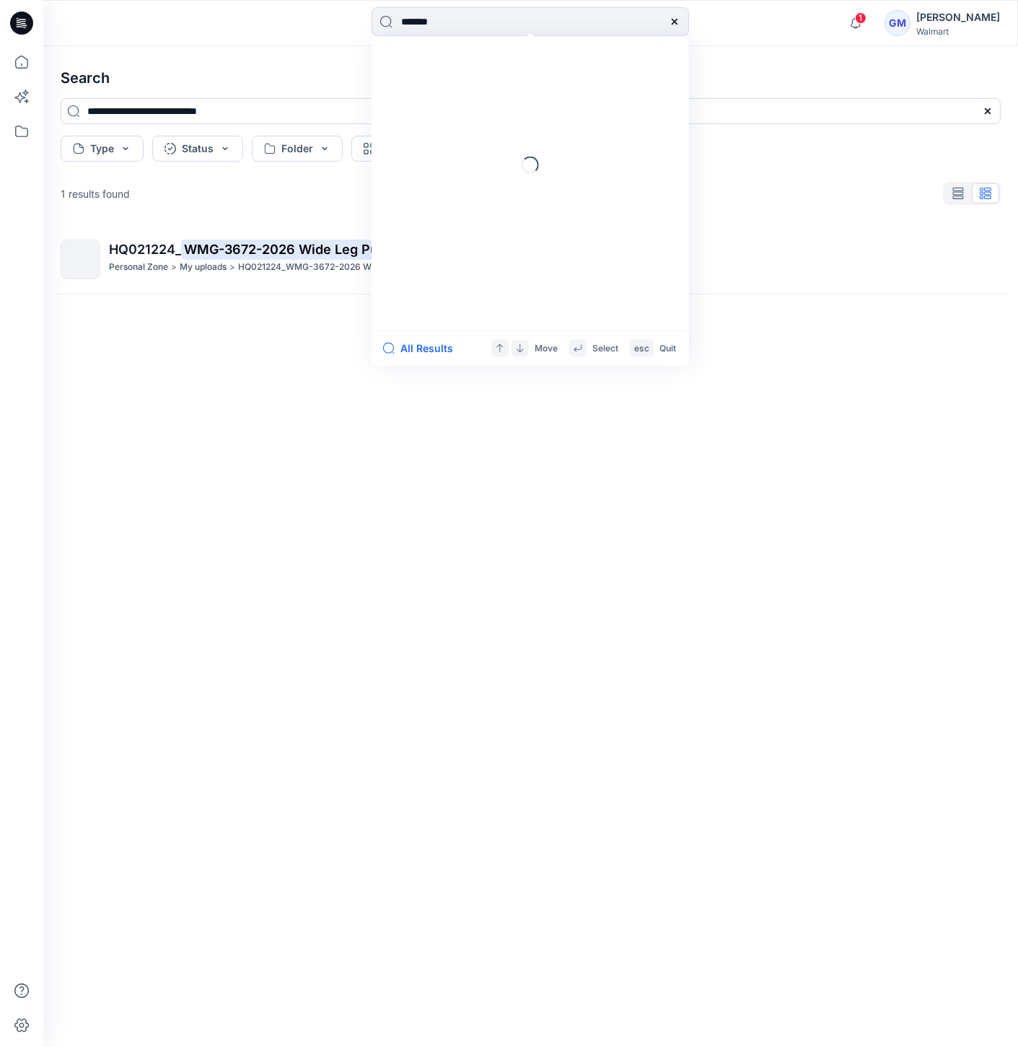
type input "********"
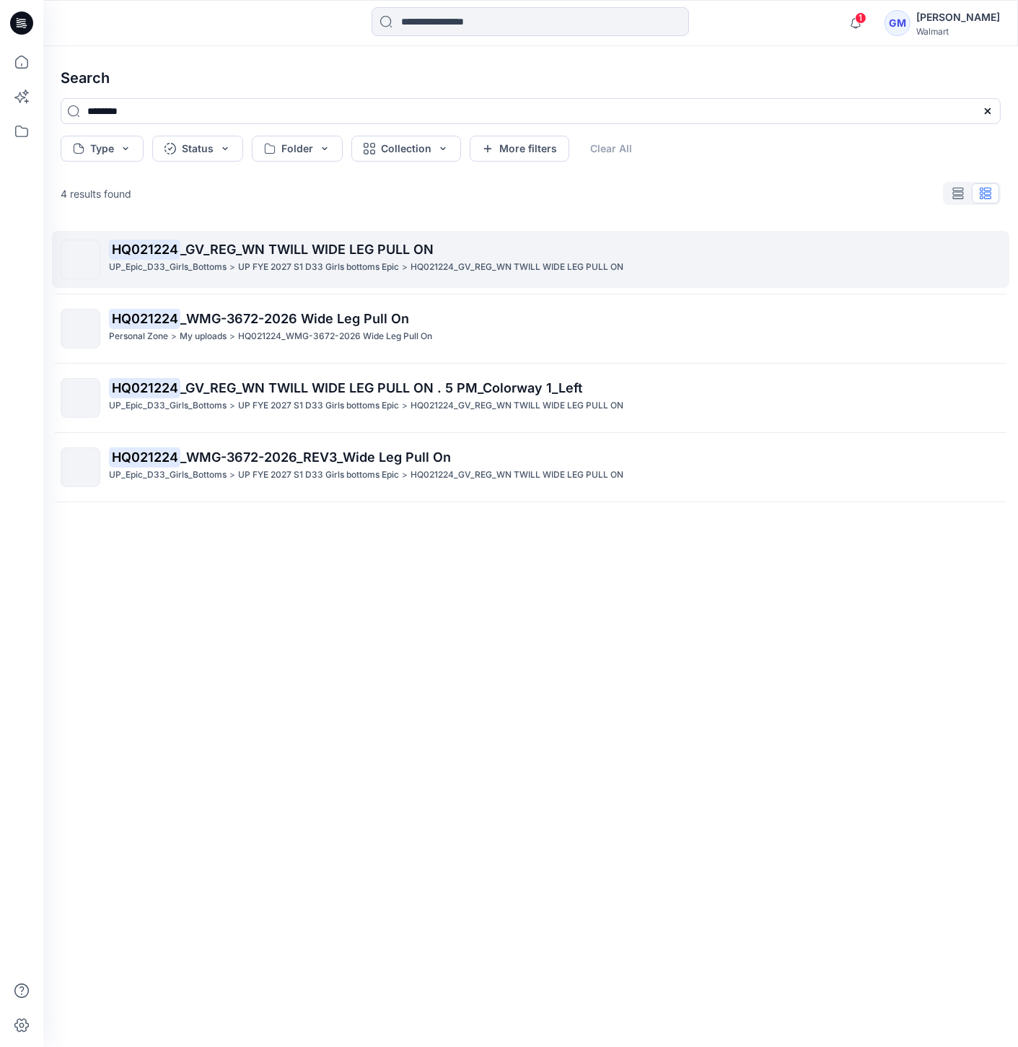
click at [400, 268] on div "UP FYE 2027 S1 D33 Girls bottoms Epic >" at bounding box center [323, 267] width 170 height 15
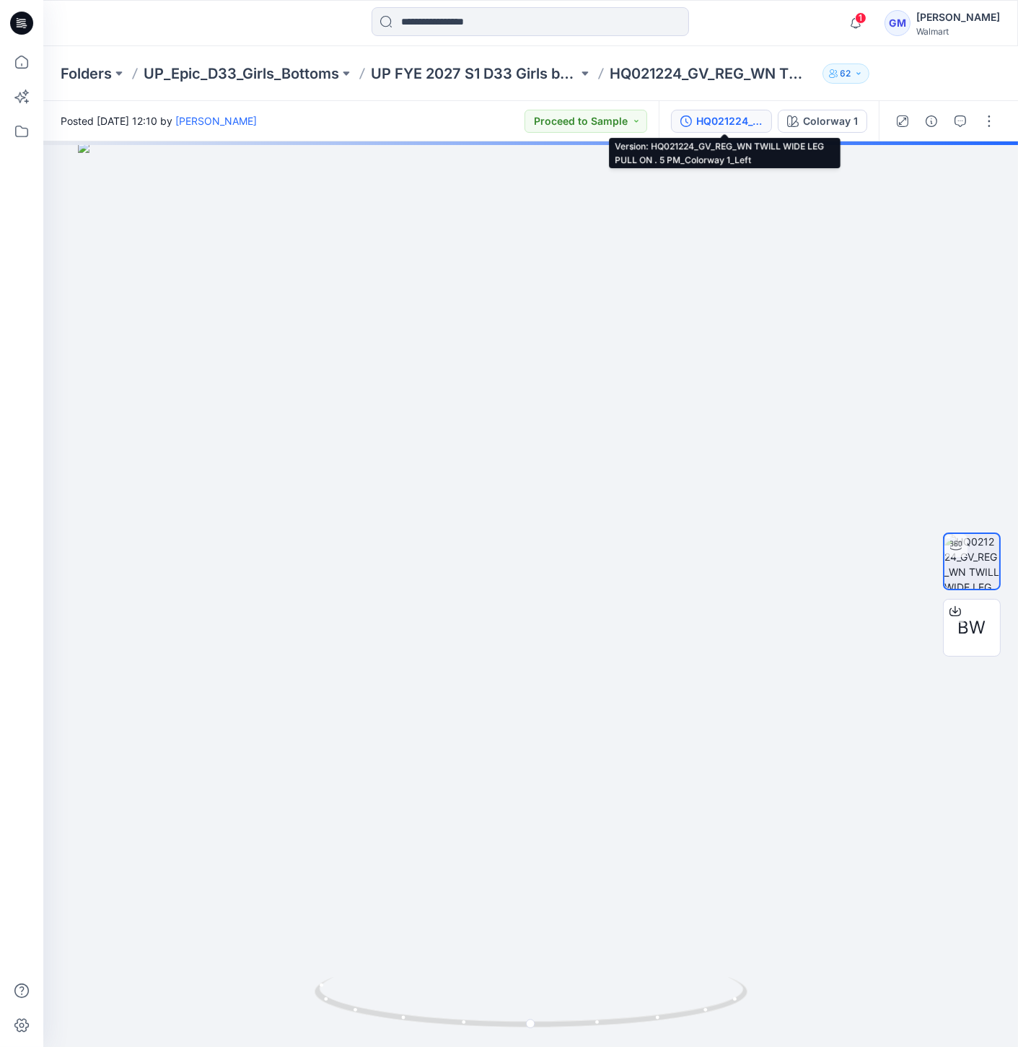
click at [732, 122] on div "HQ021224_GV_REG_WN TWILL WIDE LEG PULL ON . 5 PM_Colorway 1_Left" at bounding box center [729, 121] width 66 height 16
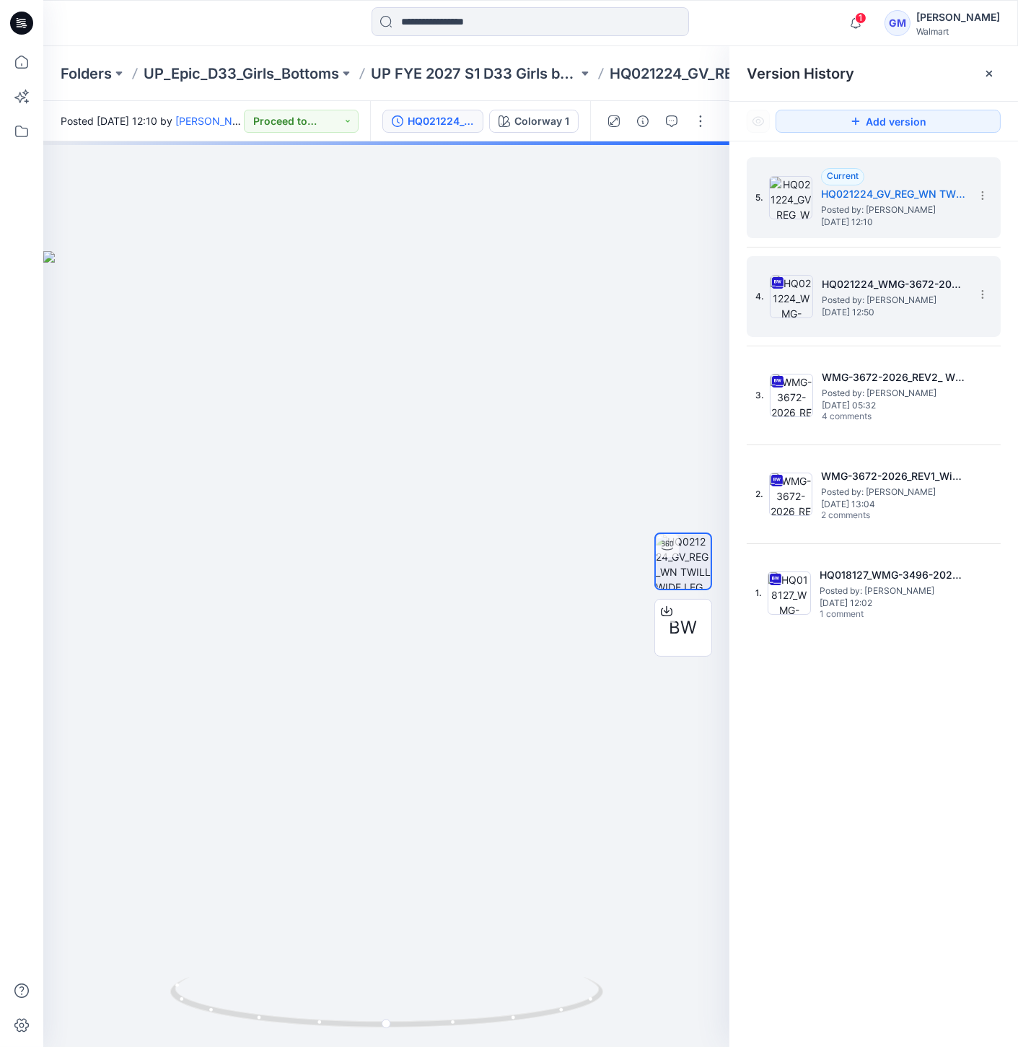
click at [791, 289] on img at bounding box center [791, 296] width 43 height 43
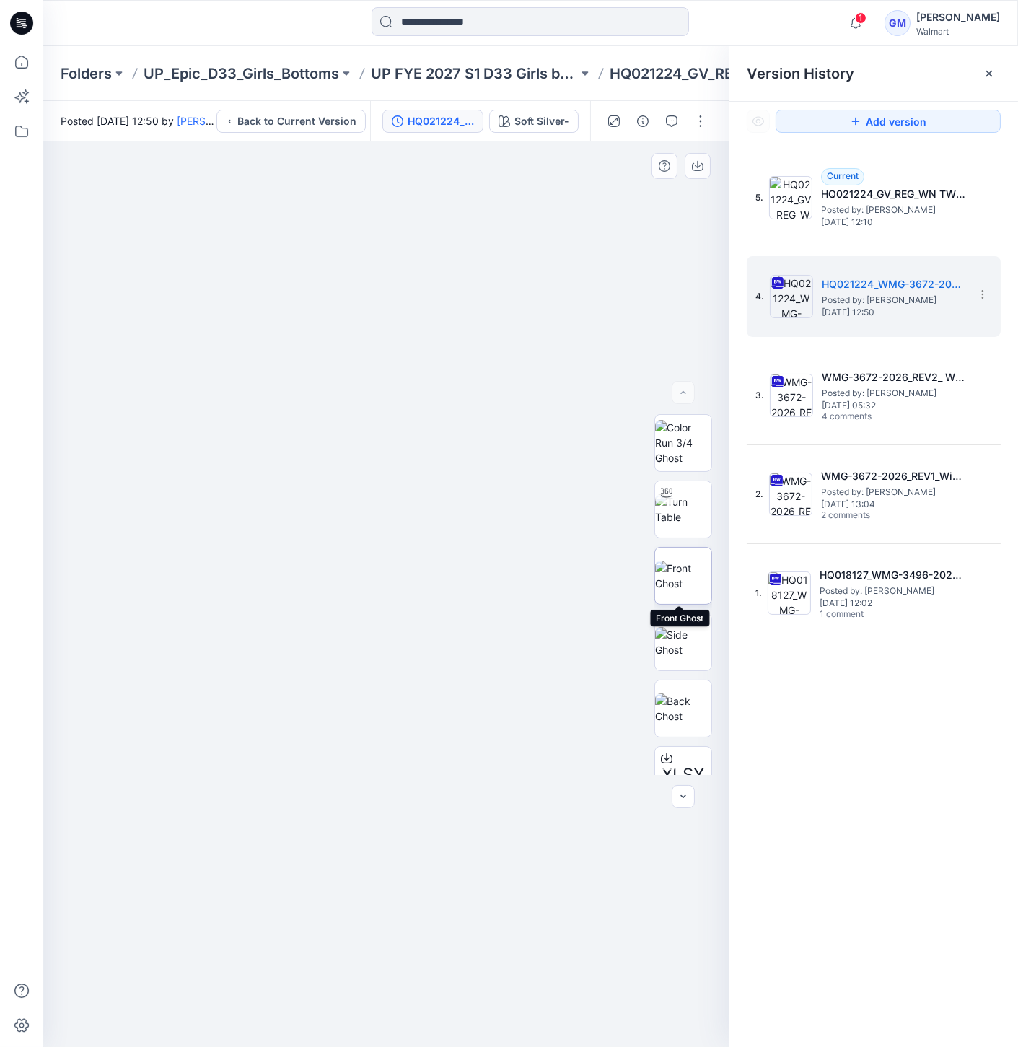
click at [675, 572] on img at bounding box center [683, 576] width 56 height 30
click at [676, 511] on img at bounding box center [683, 509] width 56 height 30
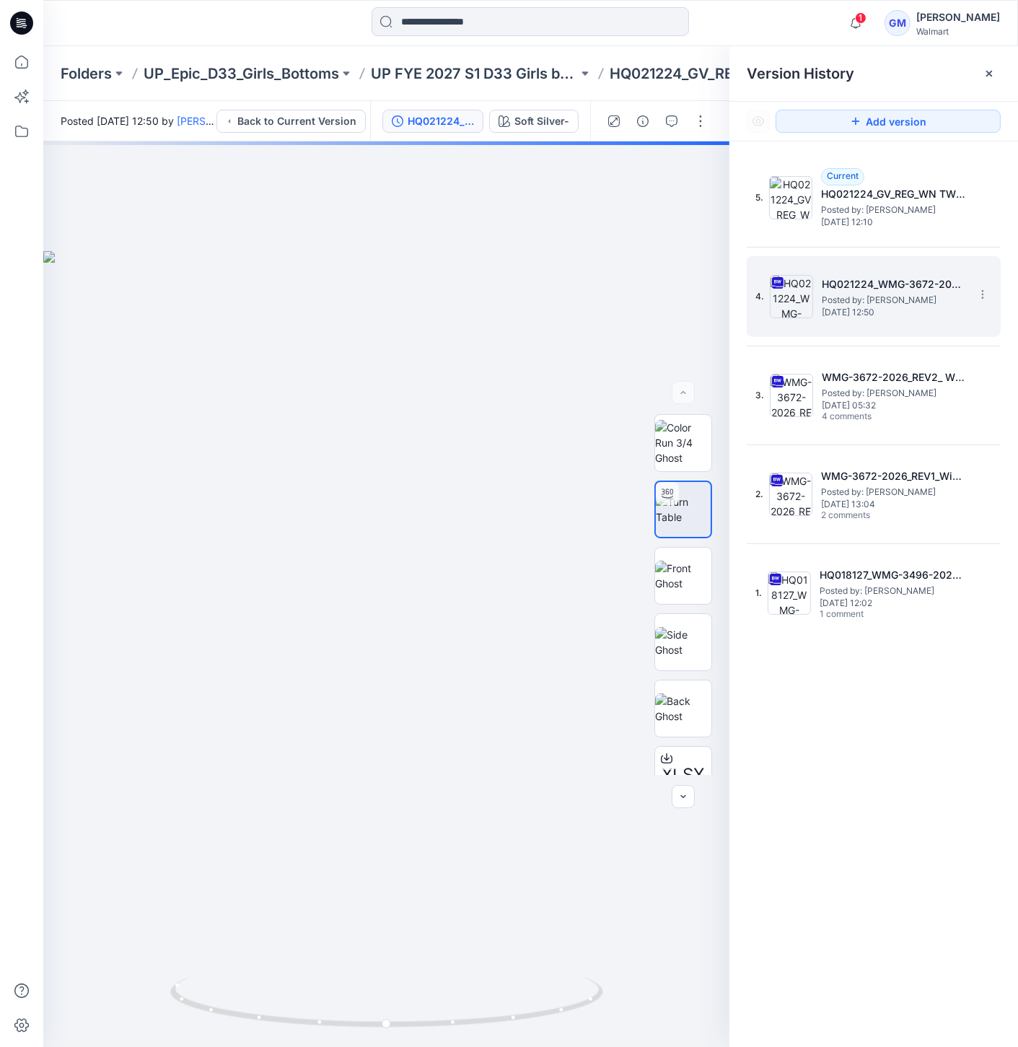
click at [794, 297] on img at bounding box center [791, 296] width 43 height 43
click at [797, 287] on img at bounding box center [791, 296] width 43 height 43
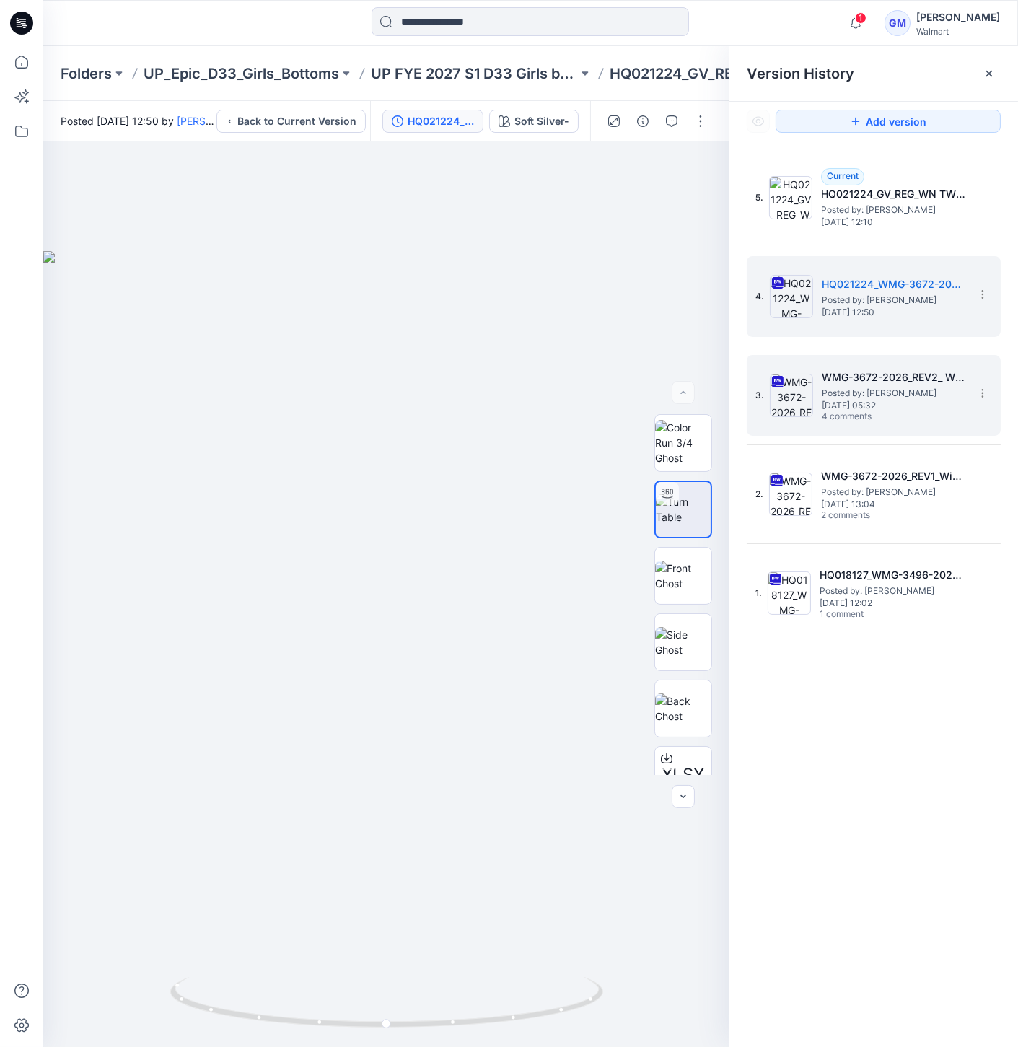
click at [788, 413] on img at bounding box center [791, 395] width 43 height 43
click at [781, 299] on img at bounding box center [791, 296] width 43 height 43
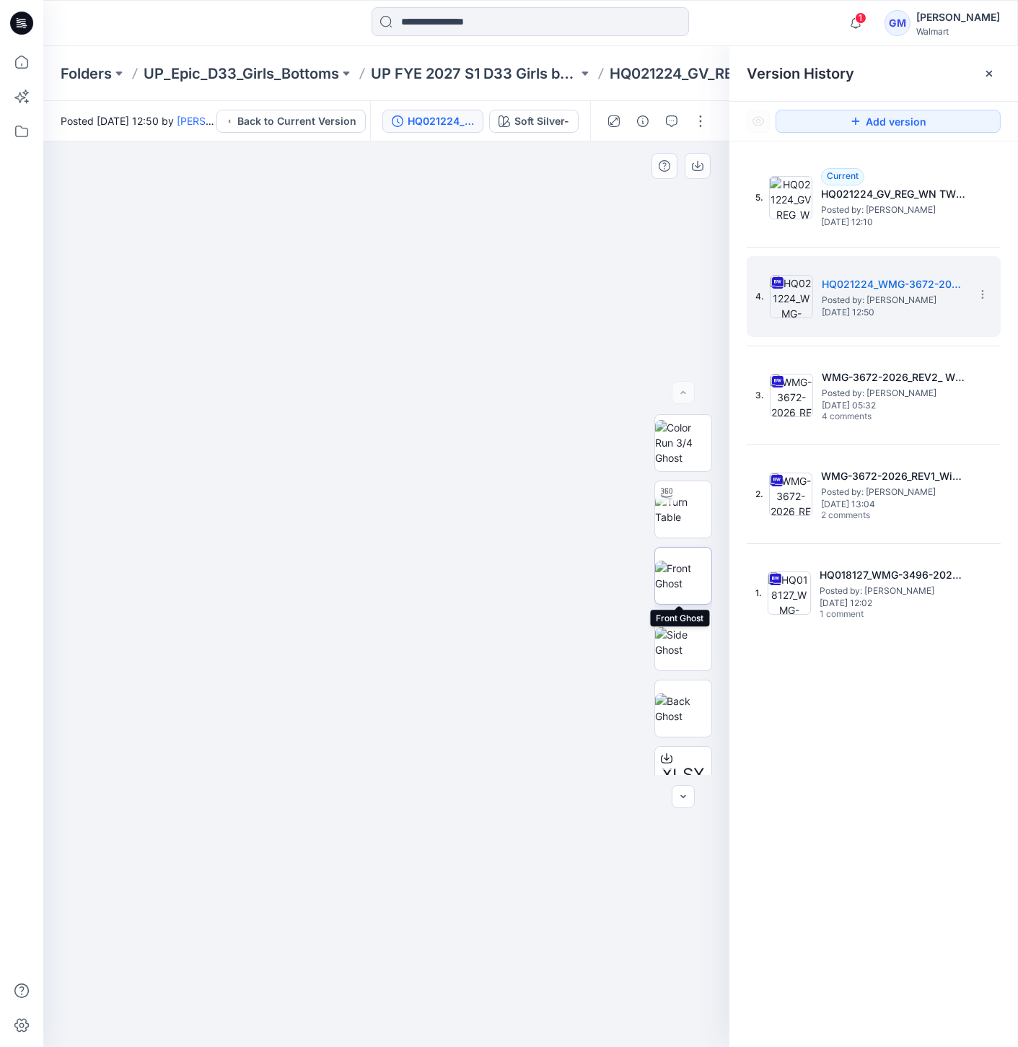
click at [668, 588] on img at bounding box center [683, 576] width 56 height 30
click at [987, 292] on icon at bounding box center [983, 295] width 12 height 12
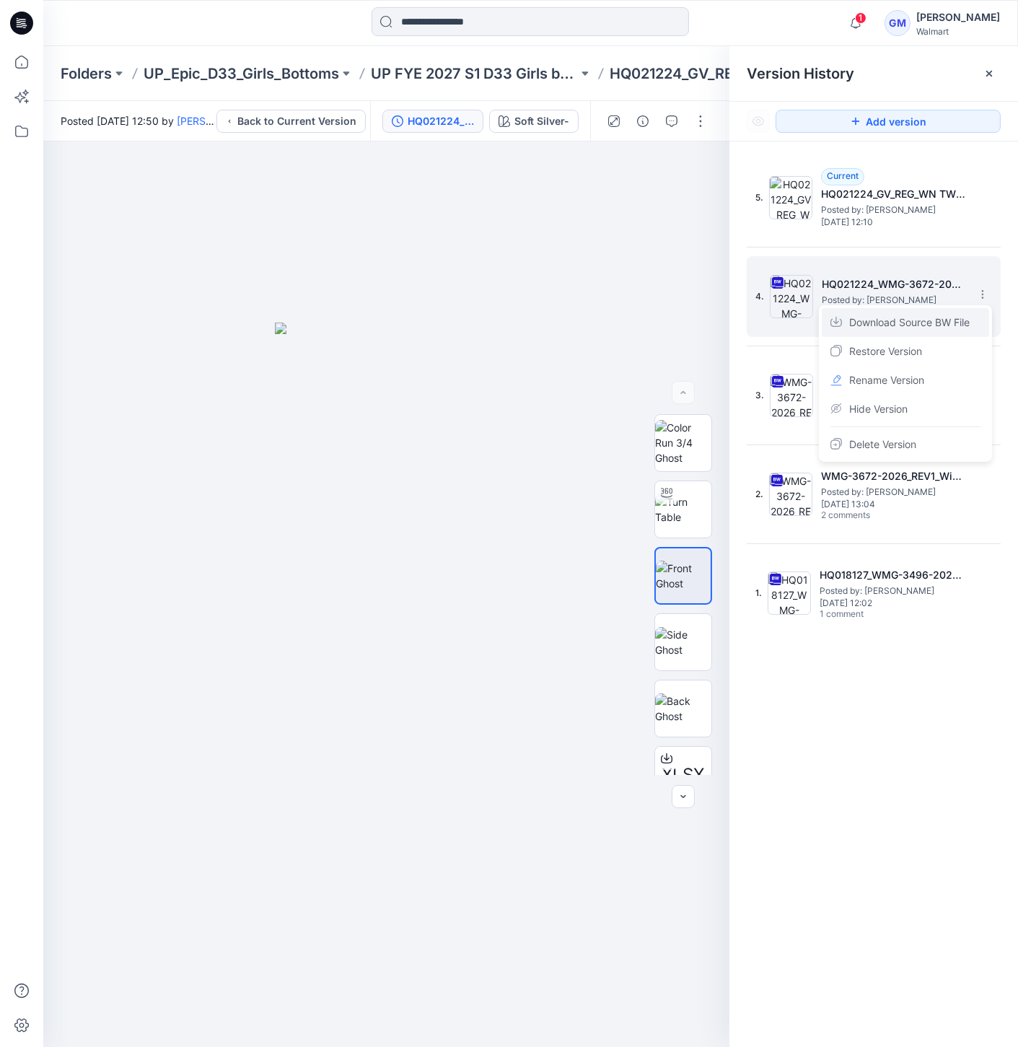
click at [913, 326] on span "Download Source BW File" at bounding box center [909, 322] width 121 height 17
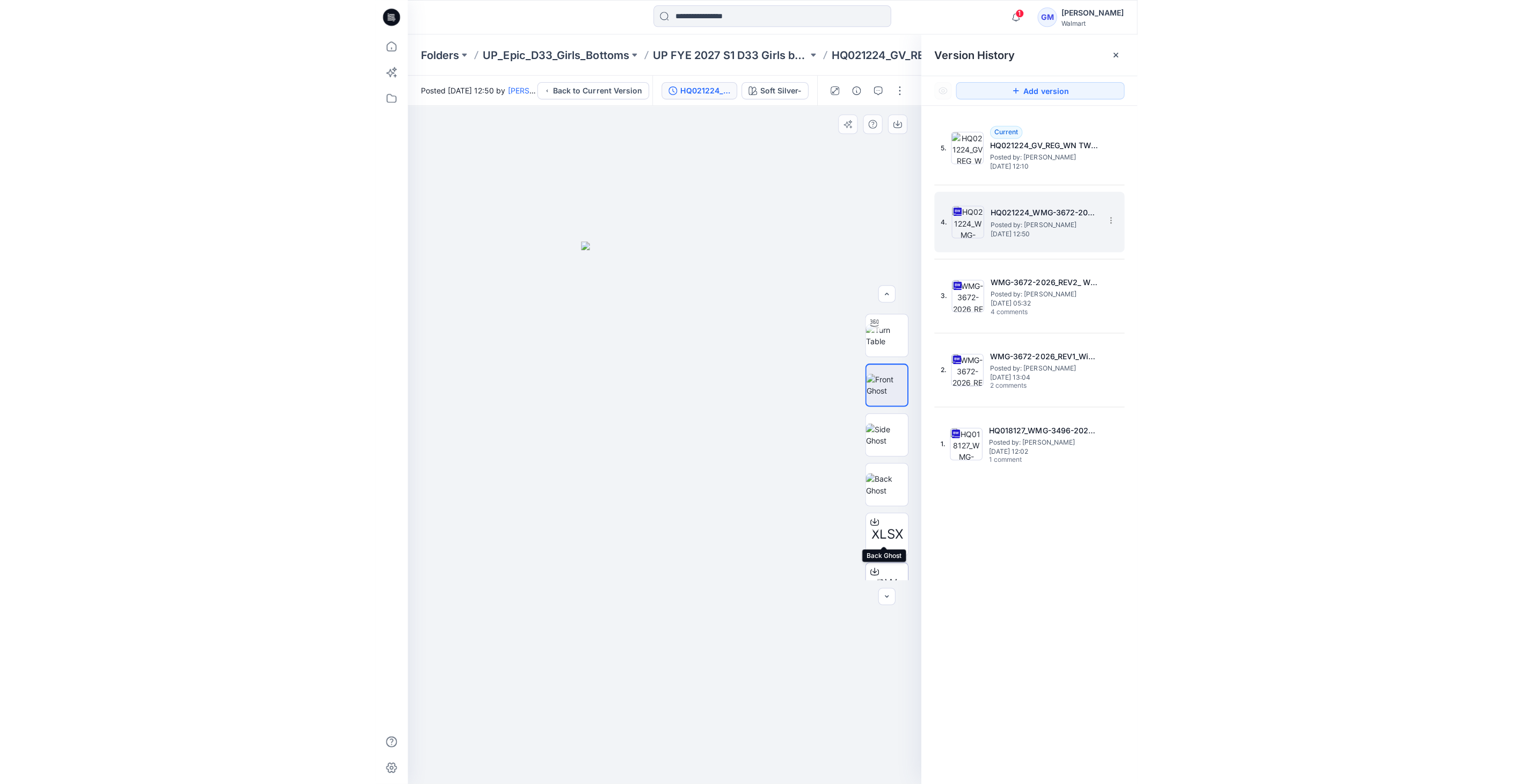
scroll to position [120, 0]
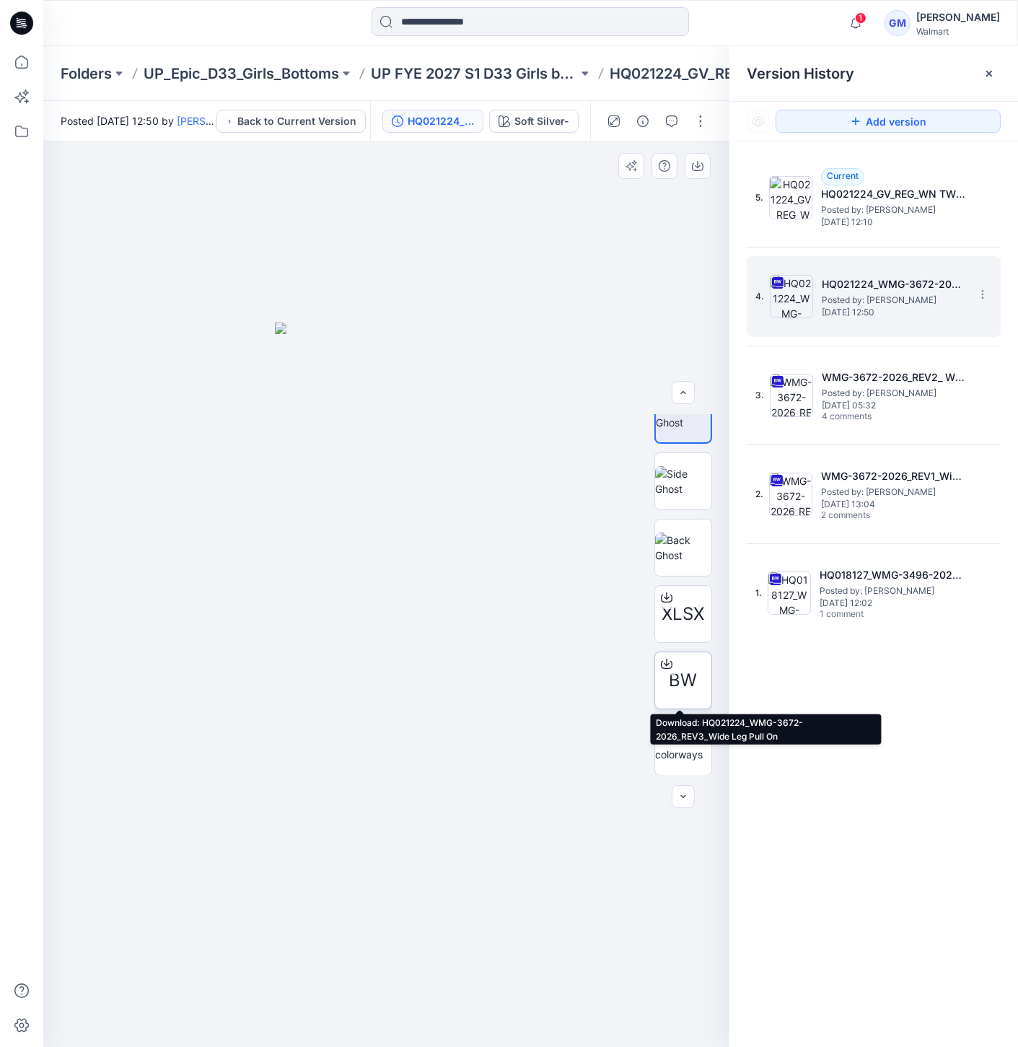
click at [676, 686] on span "BW" at bounding box center [684, 681] width 28 height 26
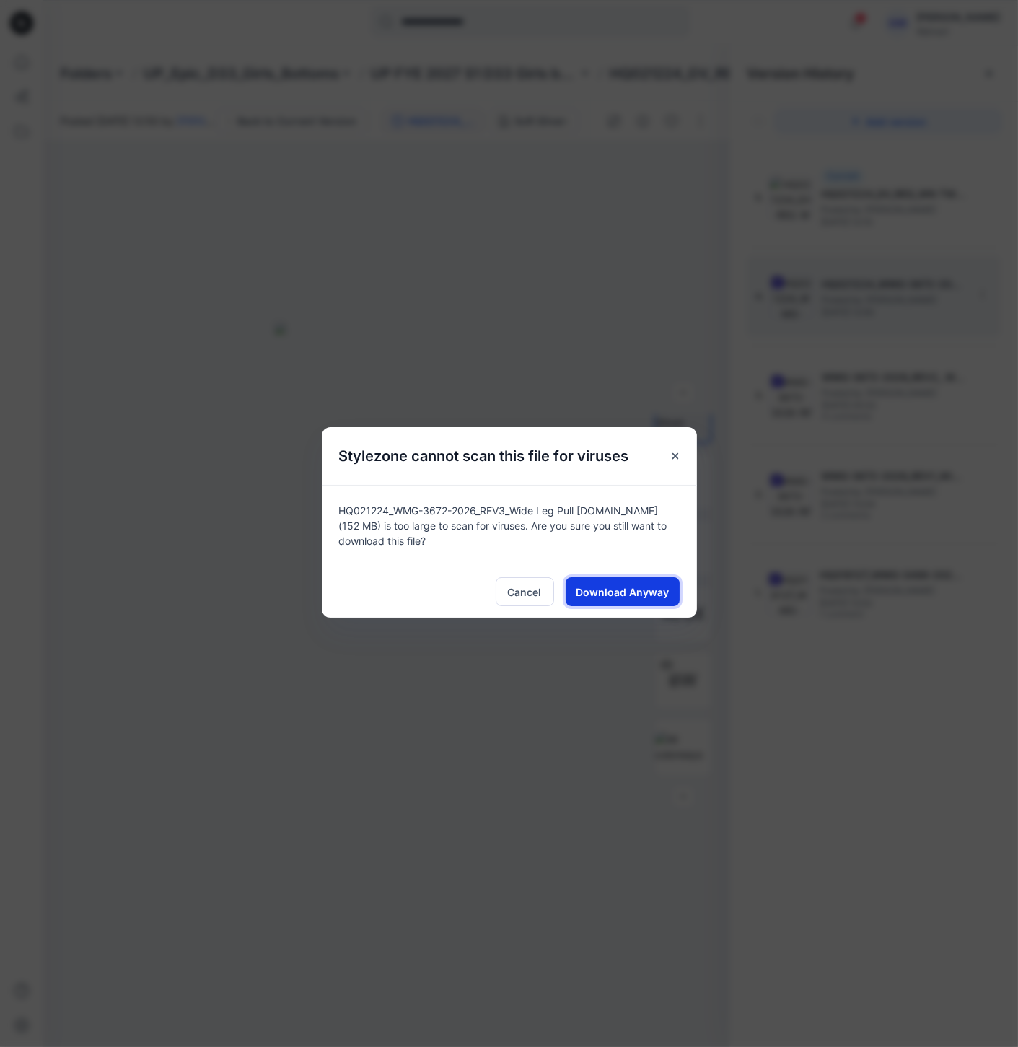
click at [664, 585] on span "Download Anyway" at bounding box center [622, 592] width 93 height 15
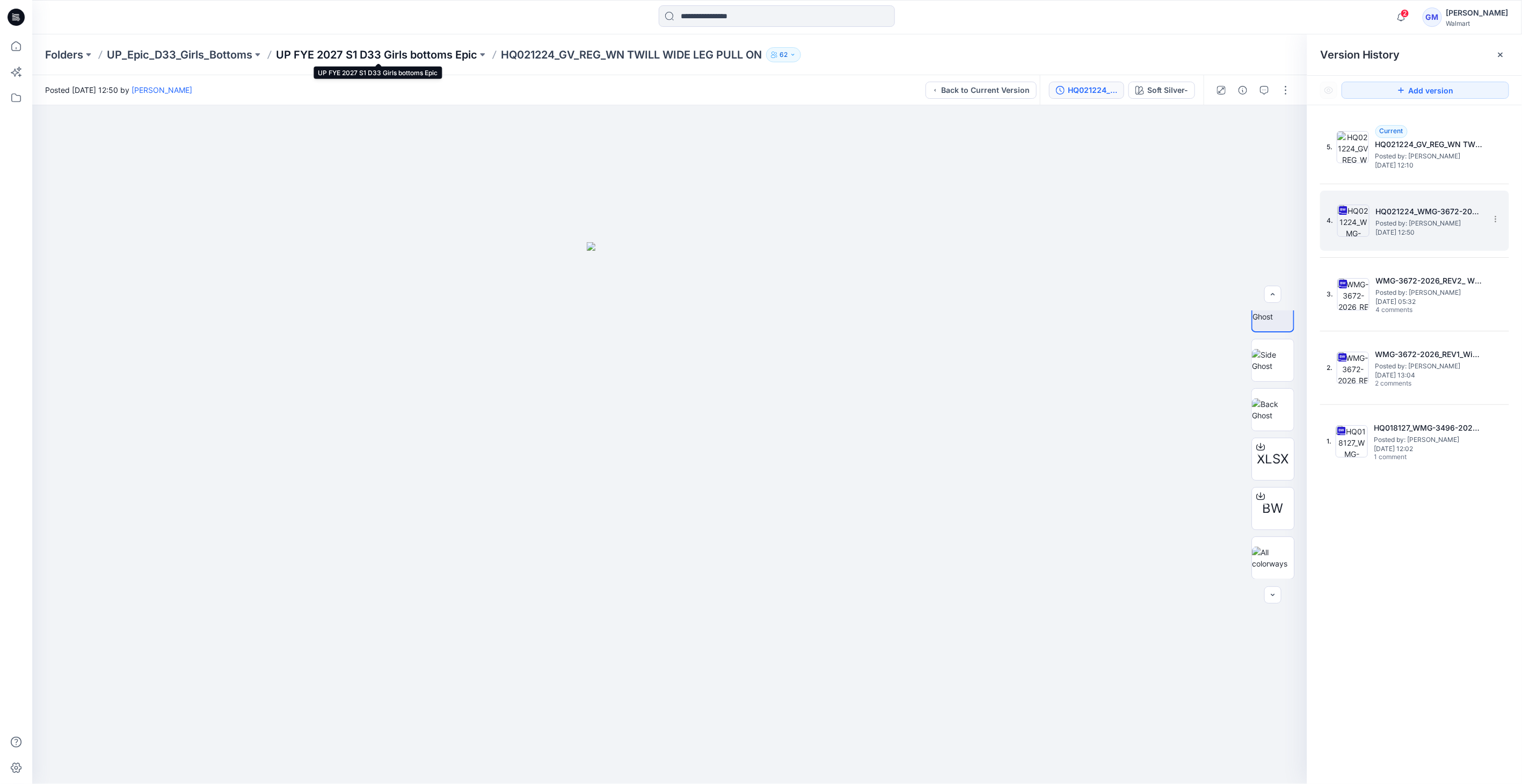
click at [449, 58] on p "UP FYE 2027 S1 D33 Girls bottoms Epic" at bounding box center [376, 55] width 202 height 15
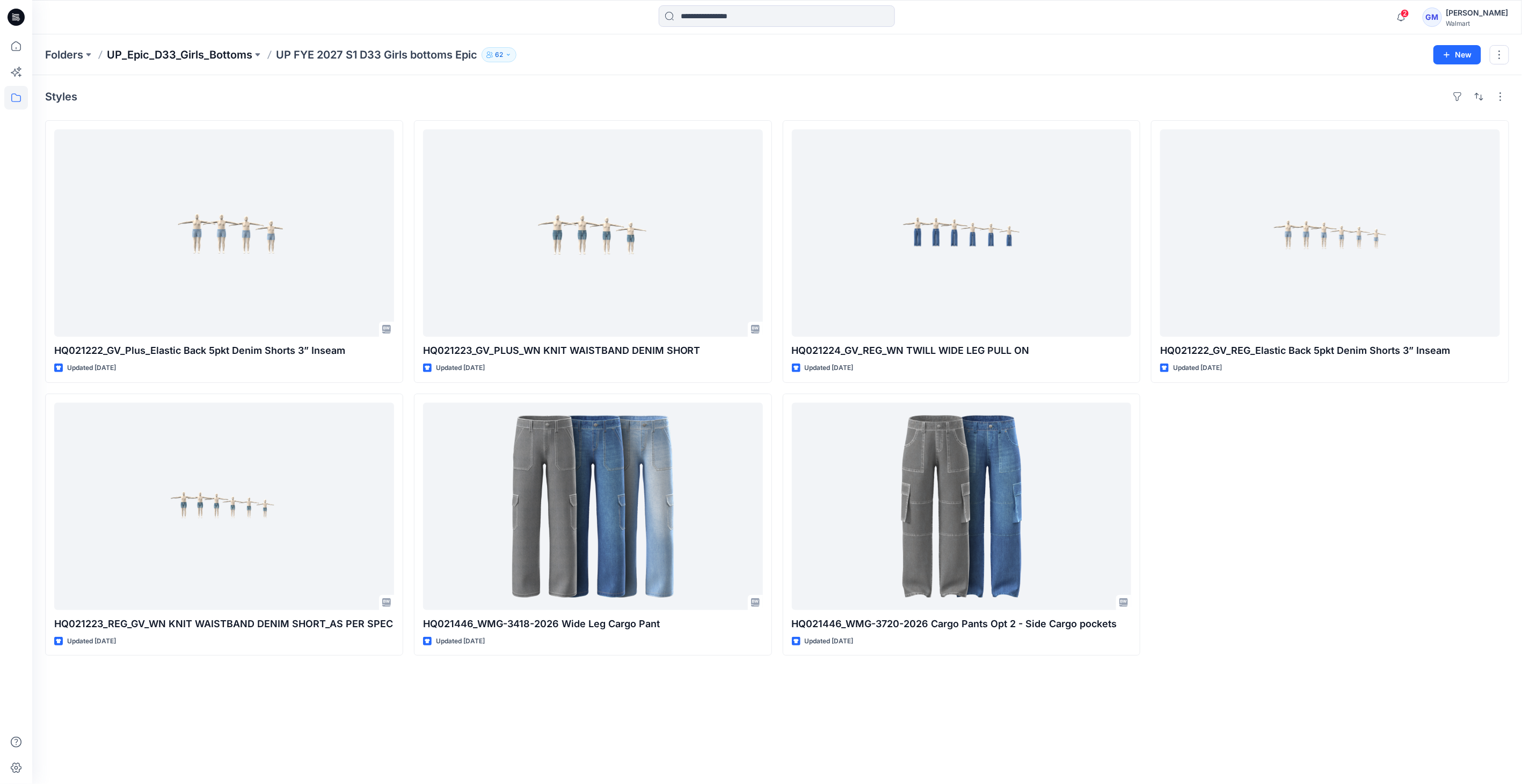
click at [242, 53] on p "UP_Epic_D33_Girls_Bottoms" at bounding box center [180, 55] width 146 height 15
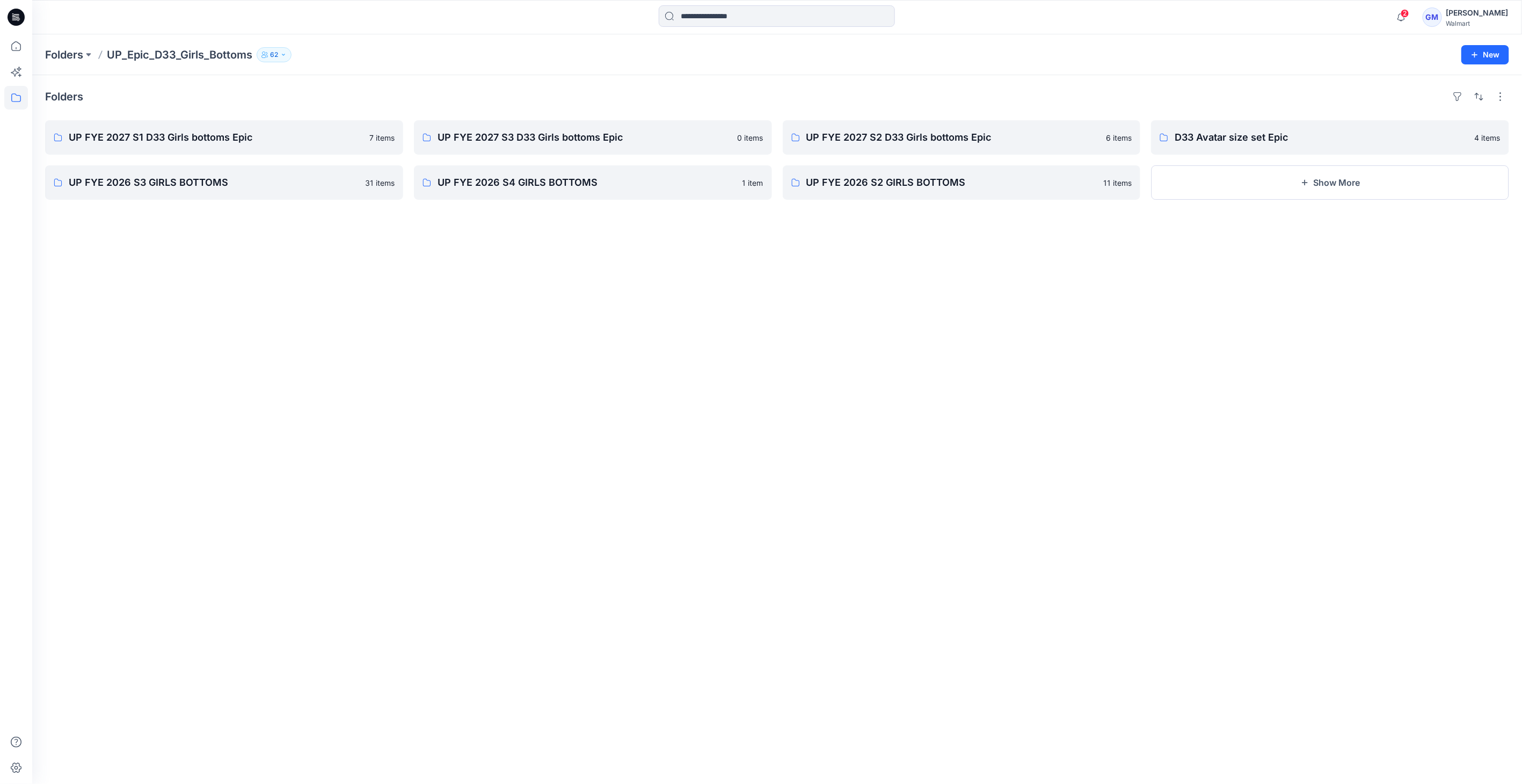
click at [16, 20] on icon at bounding box center [16, 17] width 17 height 17
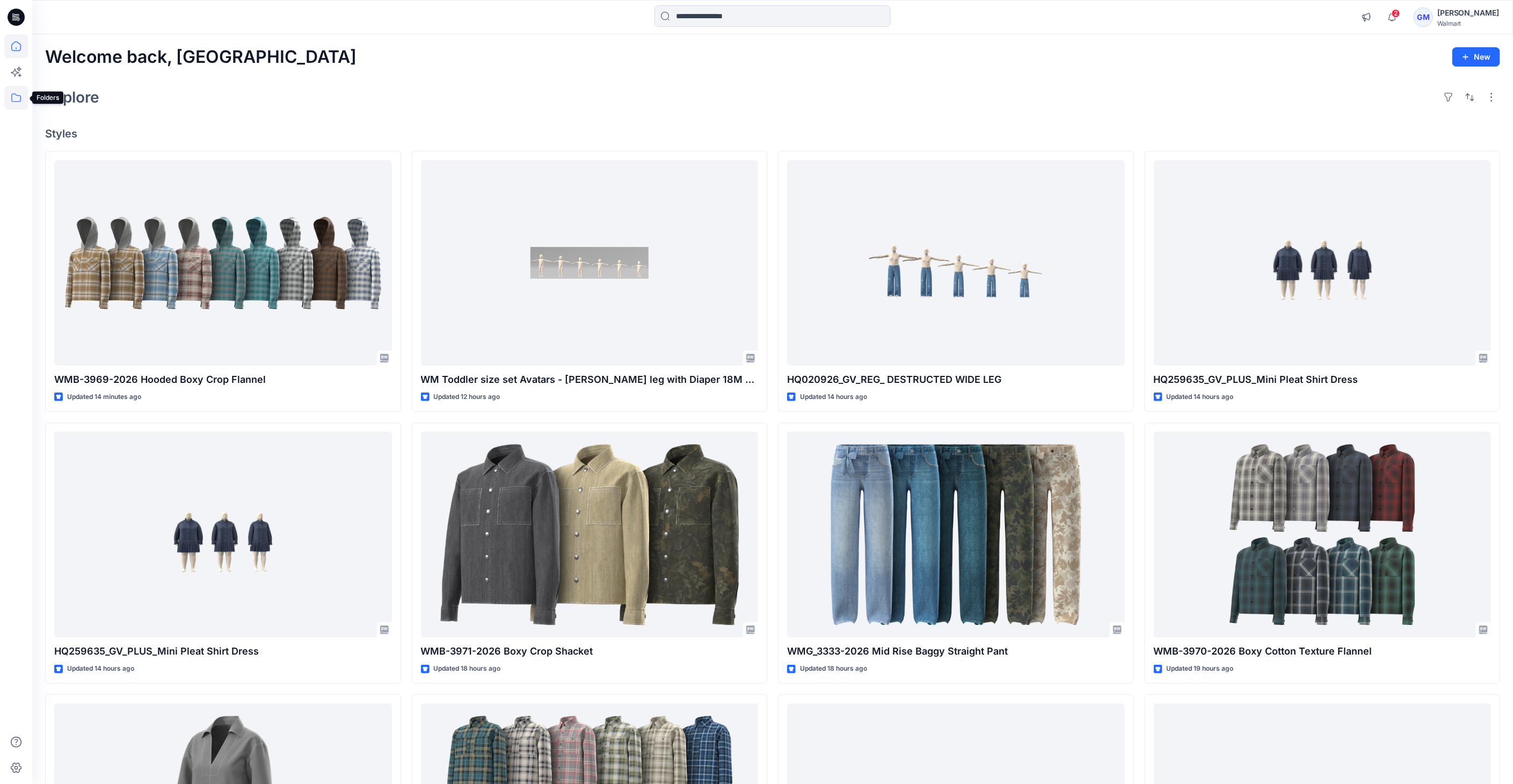
click at [13, 94] on icon at bounding box center [16, 97] width 24 height 24
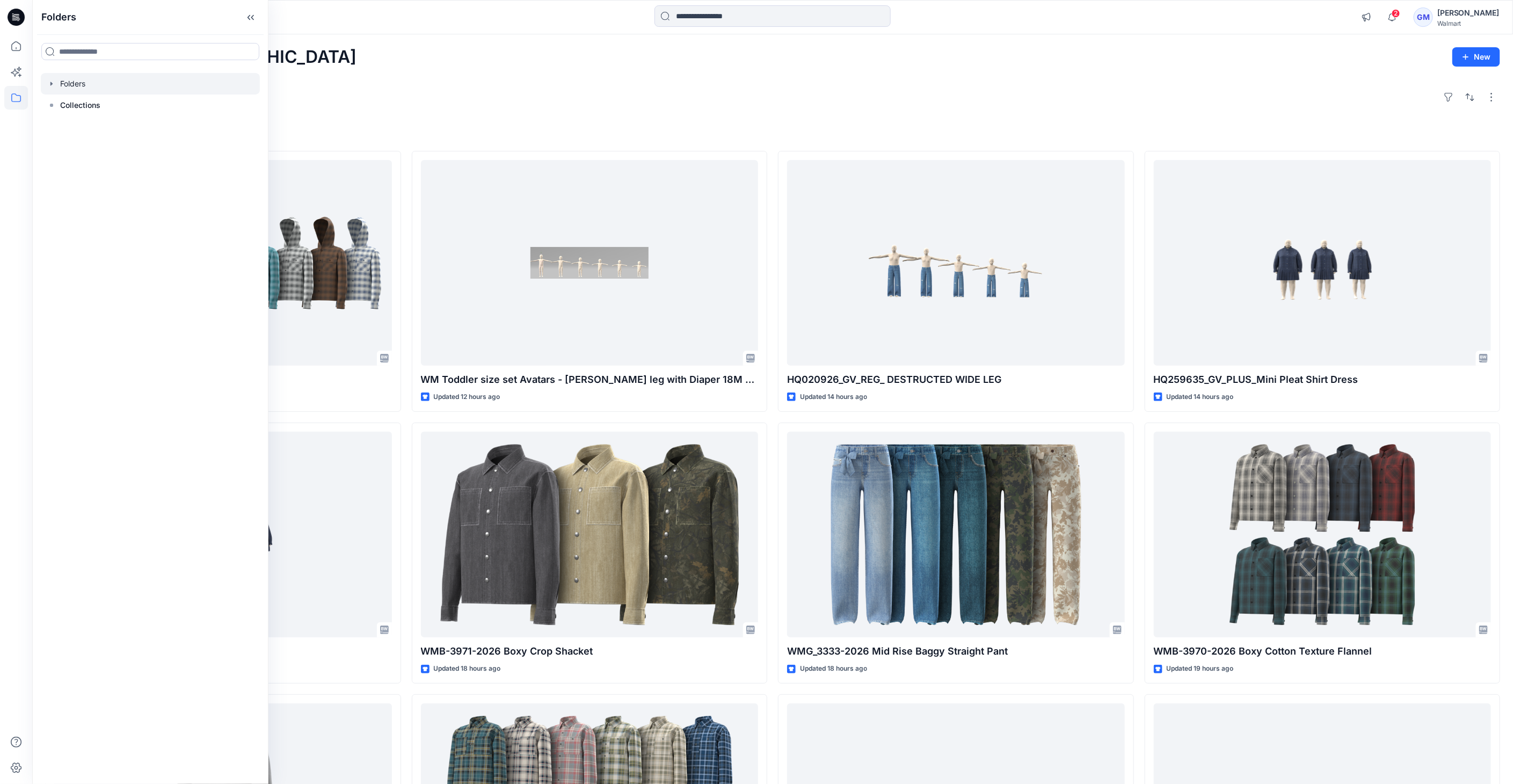
click at [52, 84] on icon "button" at bounding box center [52, 84] width 9 height 9
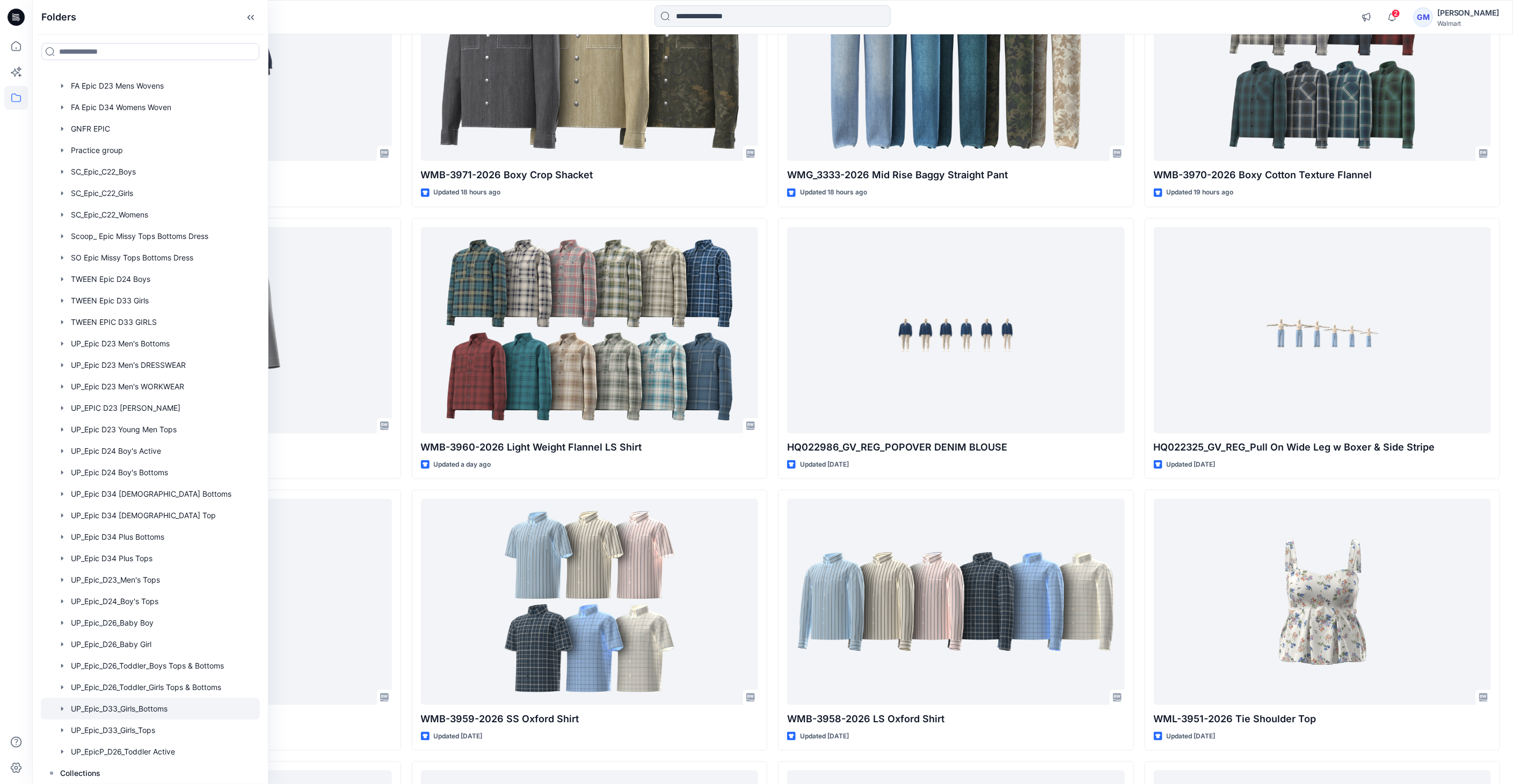
scroll to position [477, 0]
click at [197, 322] on div at bounding box center [150, 322] width 219 height 22
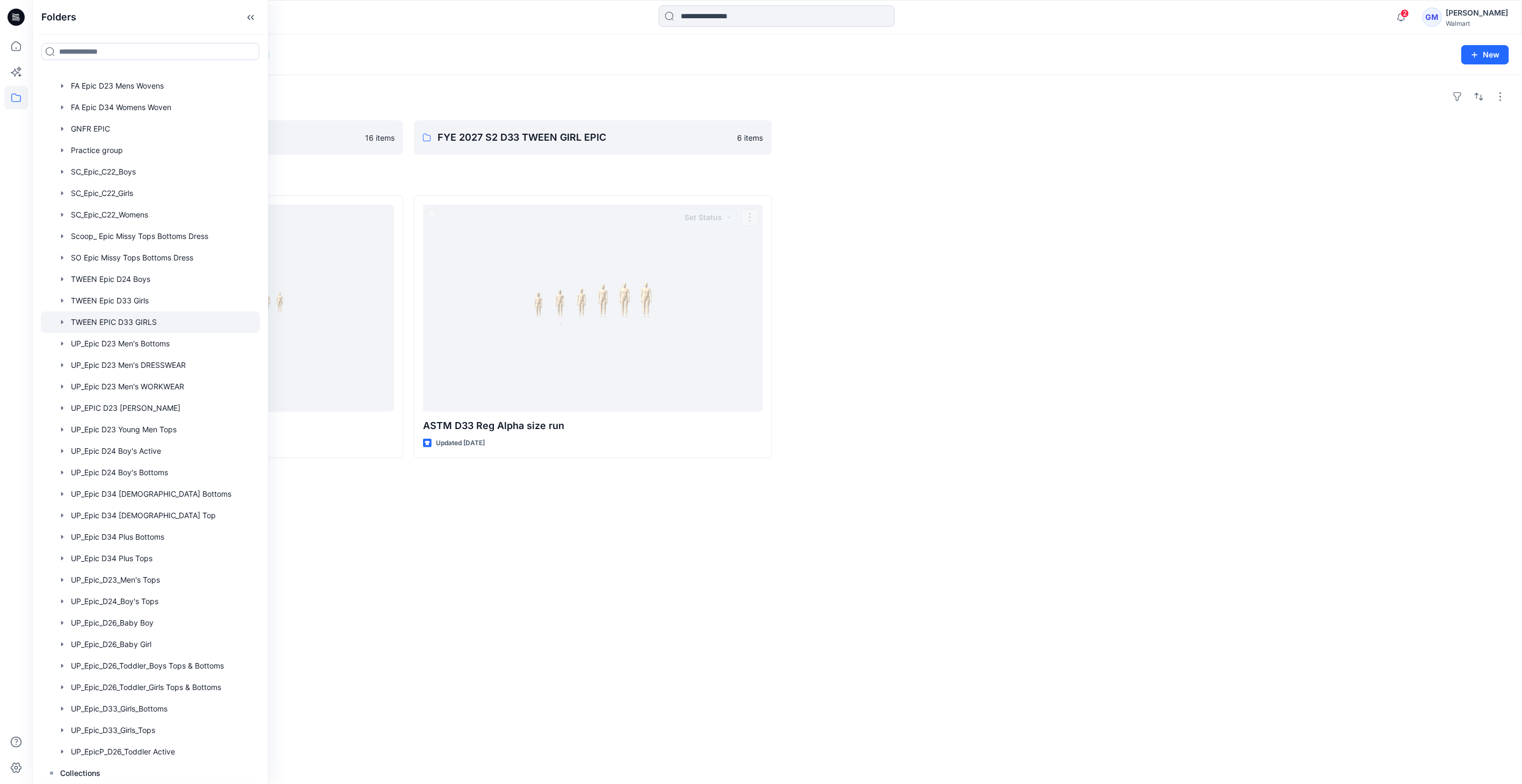
click at [661, 596] on div "Folders FYE 2027 S1 D33 TWEEN GIRL EPIC 16 items FYE 2027 S2 D33 TWEEN GIRL EPI…" at bounding box center [777, 429] width 1490 height 709
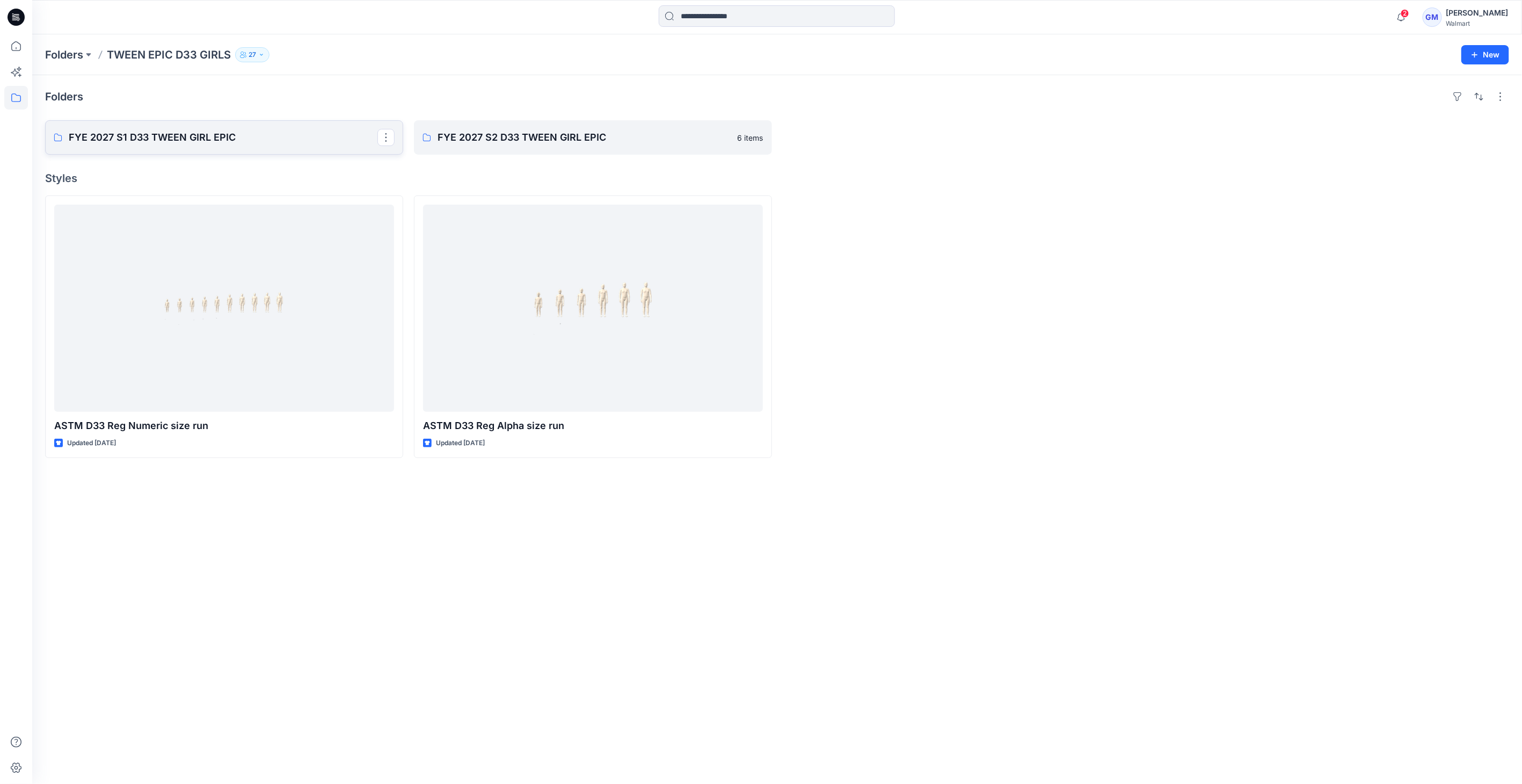
click at [280, 134] on p "FYE 2027 S1 D33 TWEEN GIRL EPIC" at bounding box center [222, 138] width 309 height 15
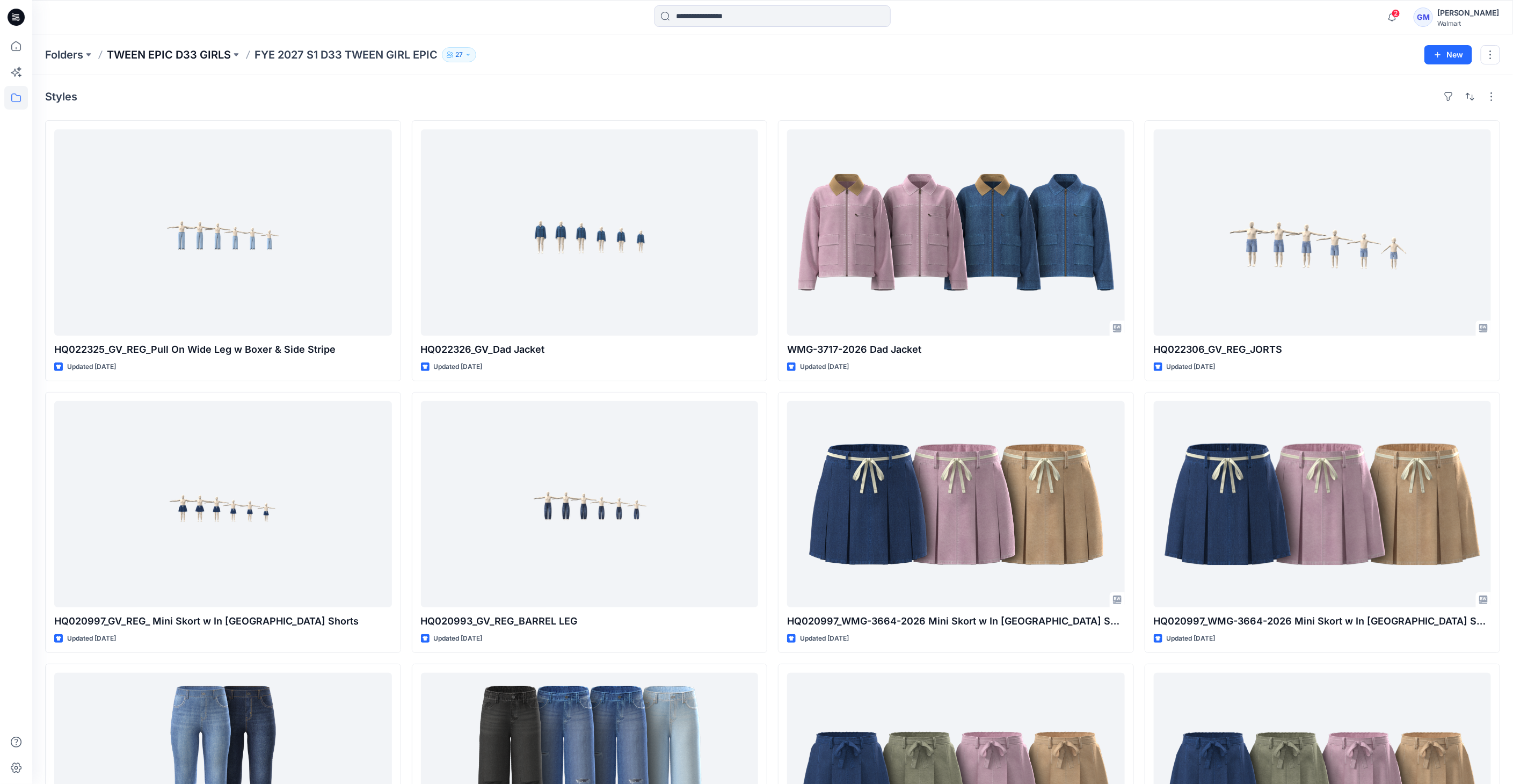
click at [205, 51] on p "TWEEN EPIC D33 GIRLS" at bounding box center [169, 55] width 124 height 15
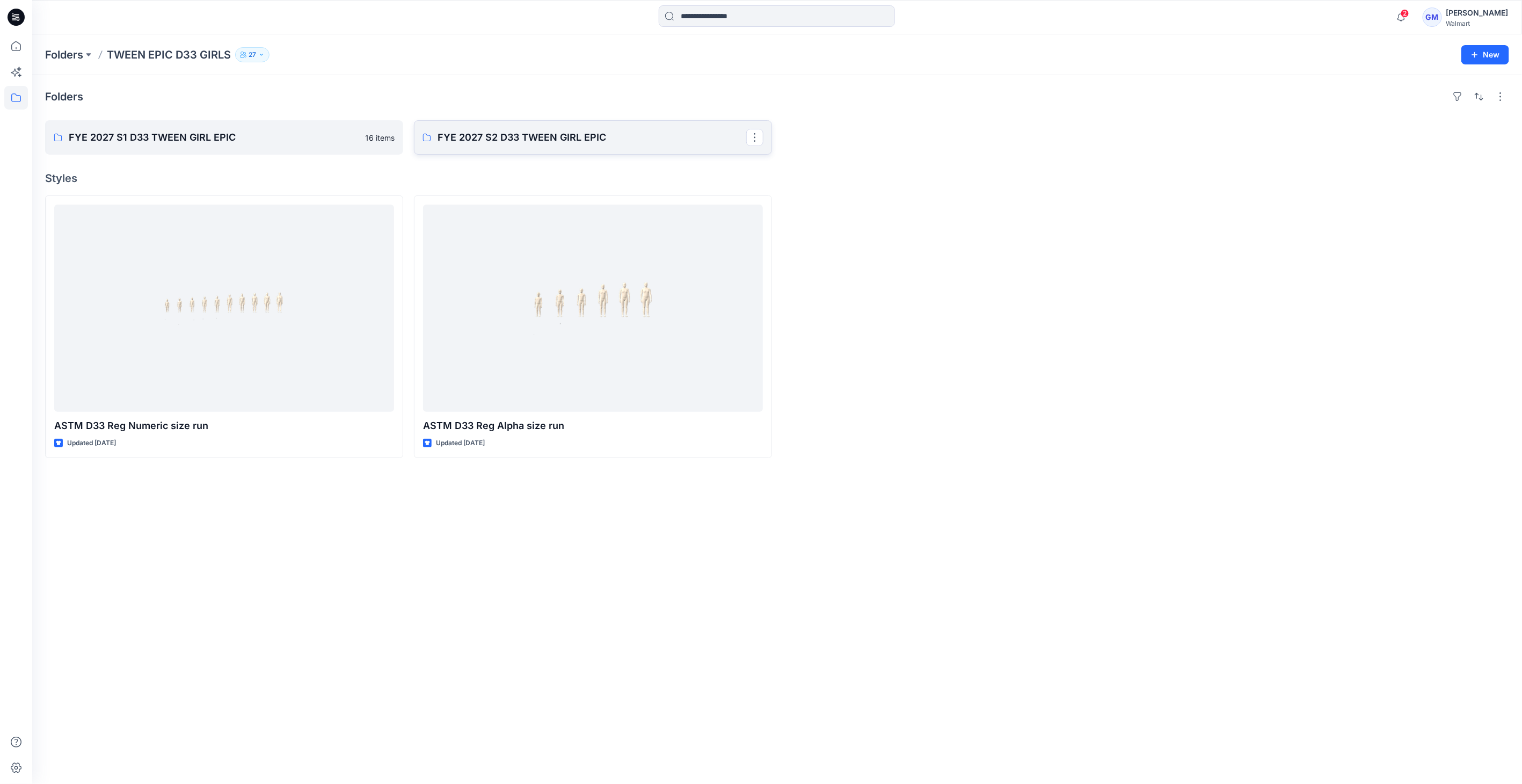
click at [472, 130] on p "FYE 2027 S2 D33 TWEEN GIRL EPIC" at bounding box center [591, 138] width 309 height 15
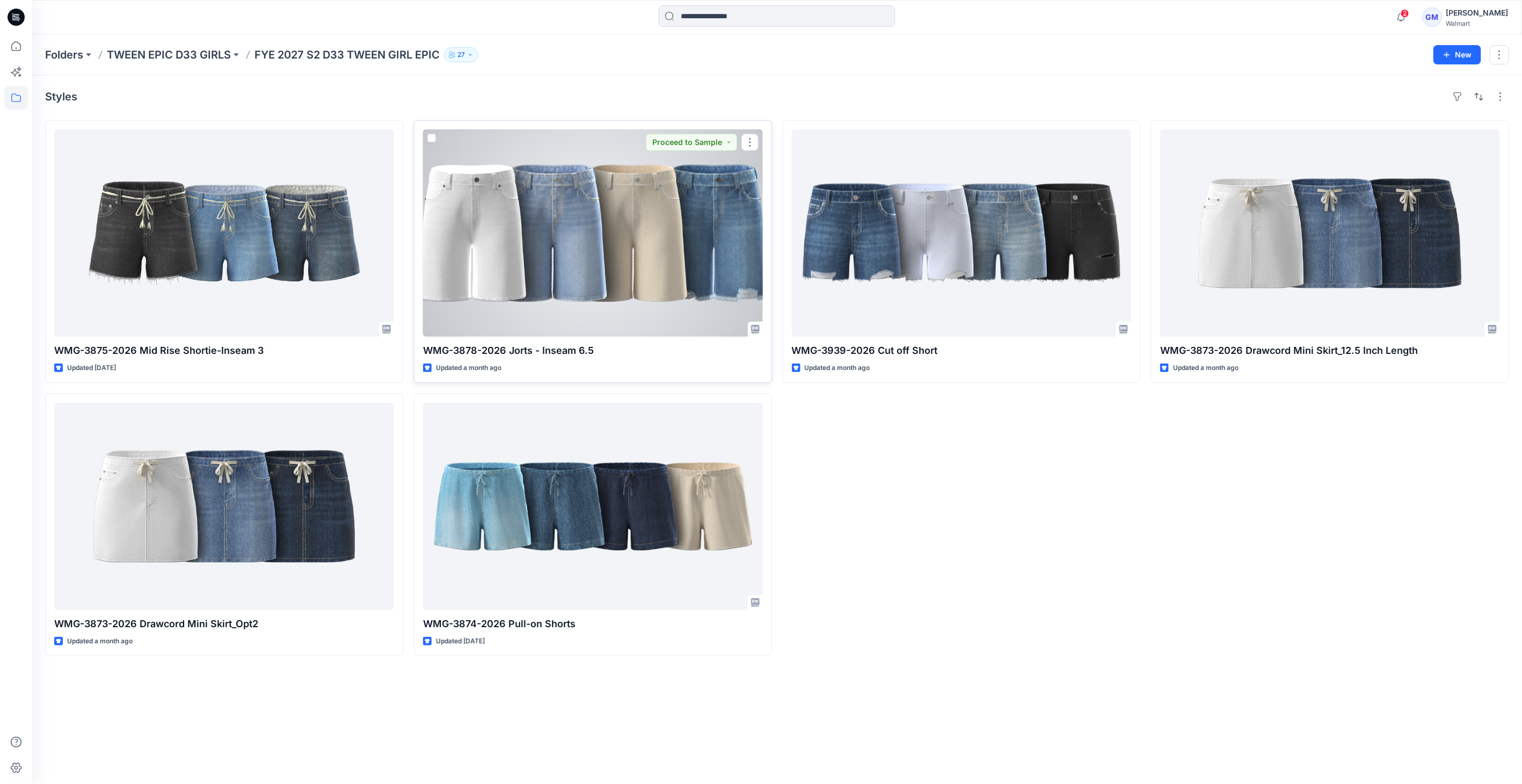
click at [657, 284] on div at bounding box center [593, 233] width 340 height 208
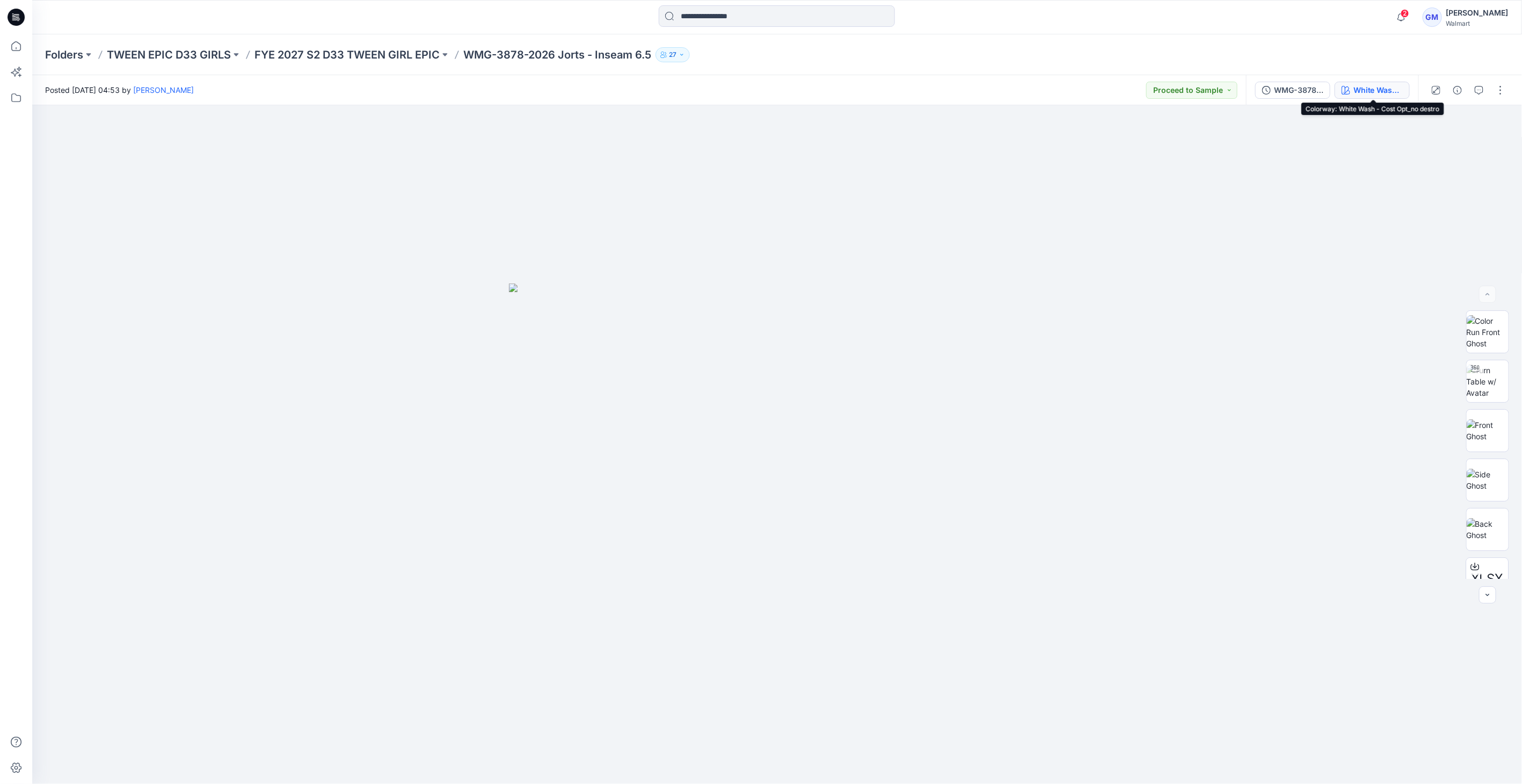
click at [757, 89] on div "White Wash - Cost Opt_no destro" at bounding box center [1378, 90] width 49 height 12
